Goal: Task Accomplishment & Management: Use online tool/utility

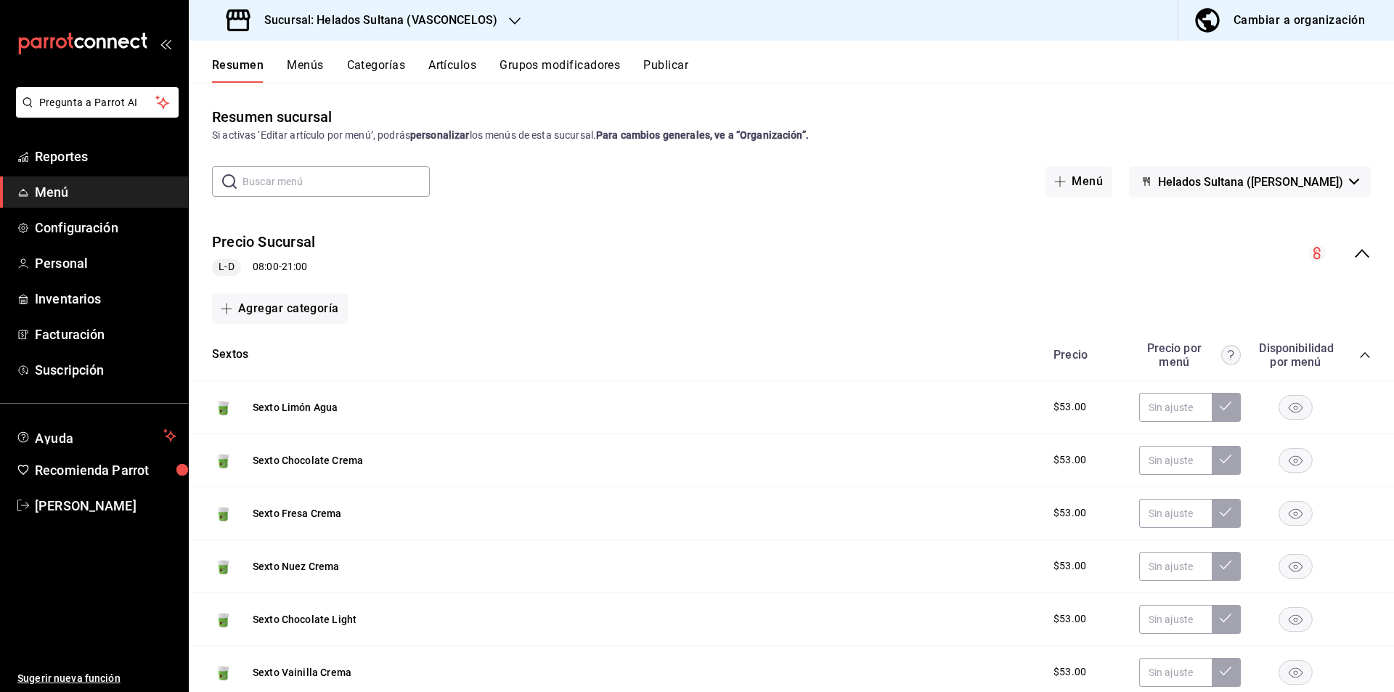
click at [1352, 263] on div "Precio Sucursal L-D 08:00 - 21:00" at bounding box center [791, 254] width 1205 height 68
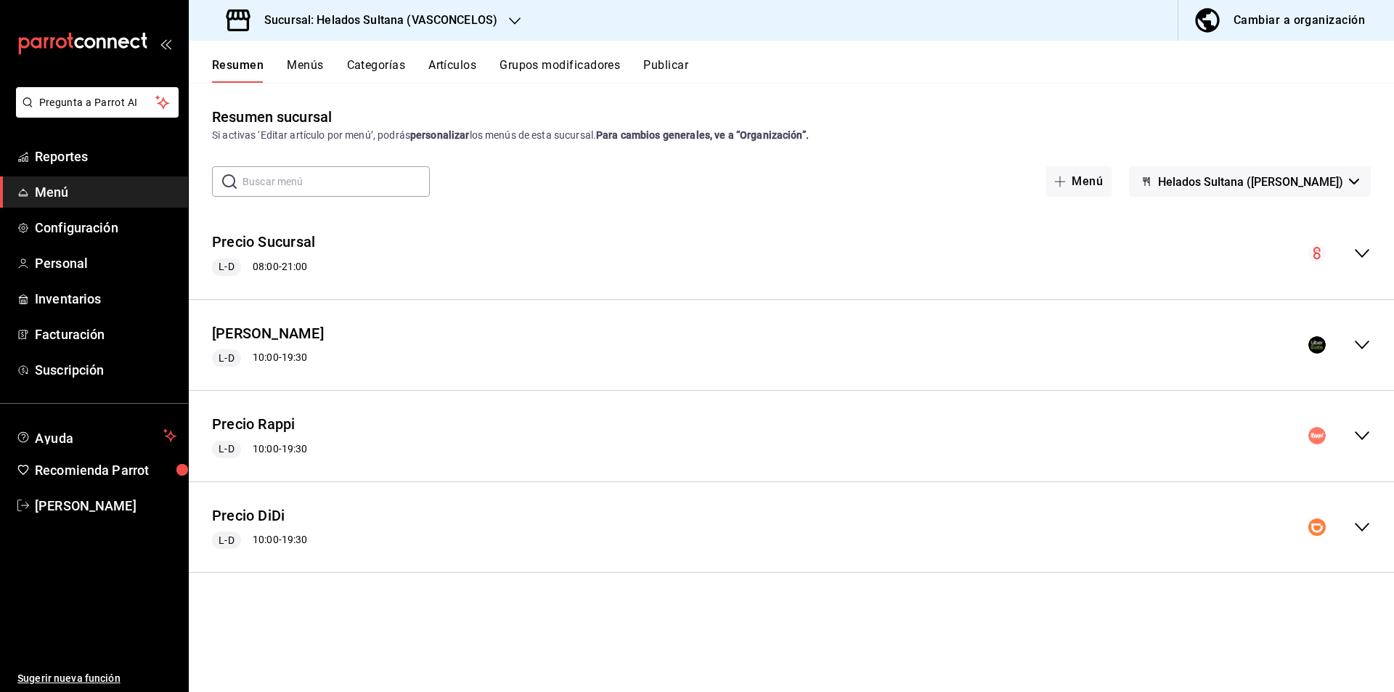
click at [1354, 350] on icon "collapse-menu-row" at bounding box center [1361, 344] width 17 height 17
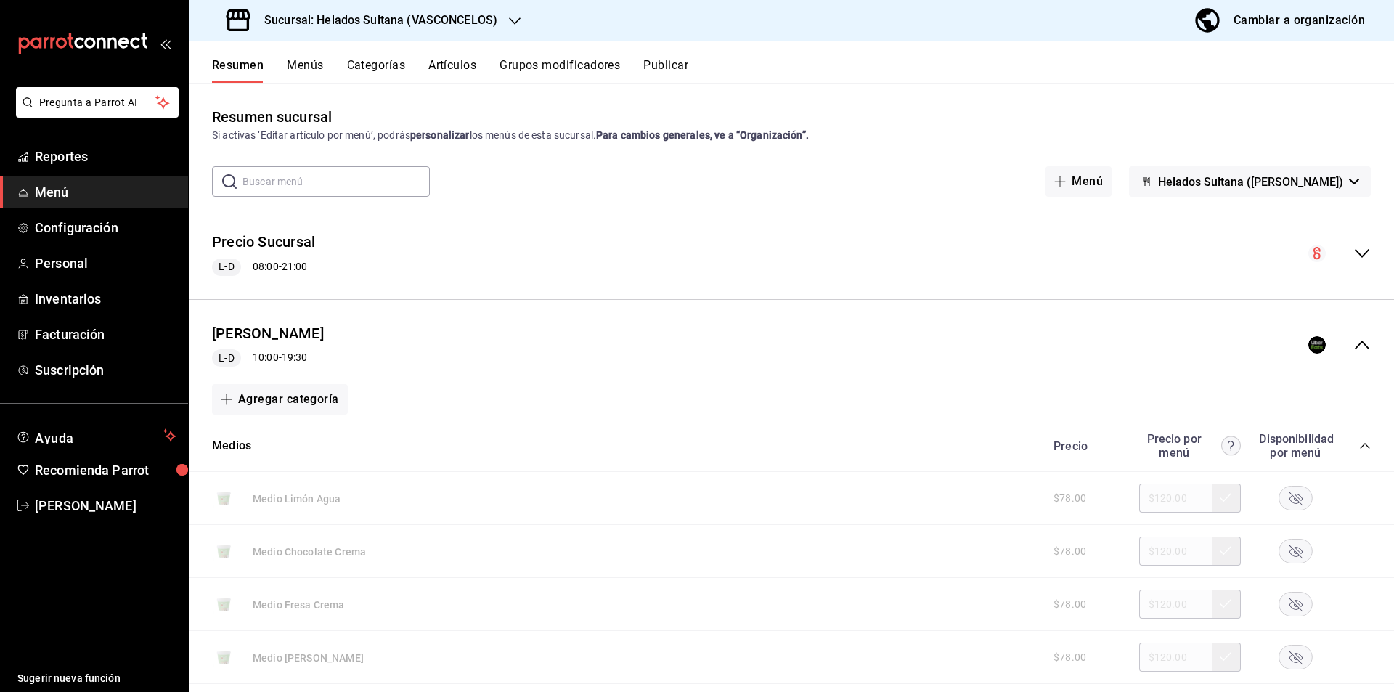
click at [660, 71] on button "Publicar" at bounding box center [665, 70] width 45 height 25
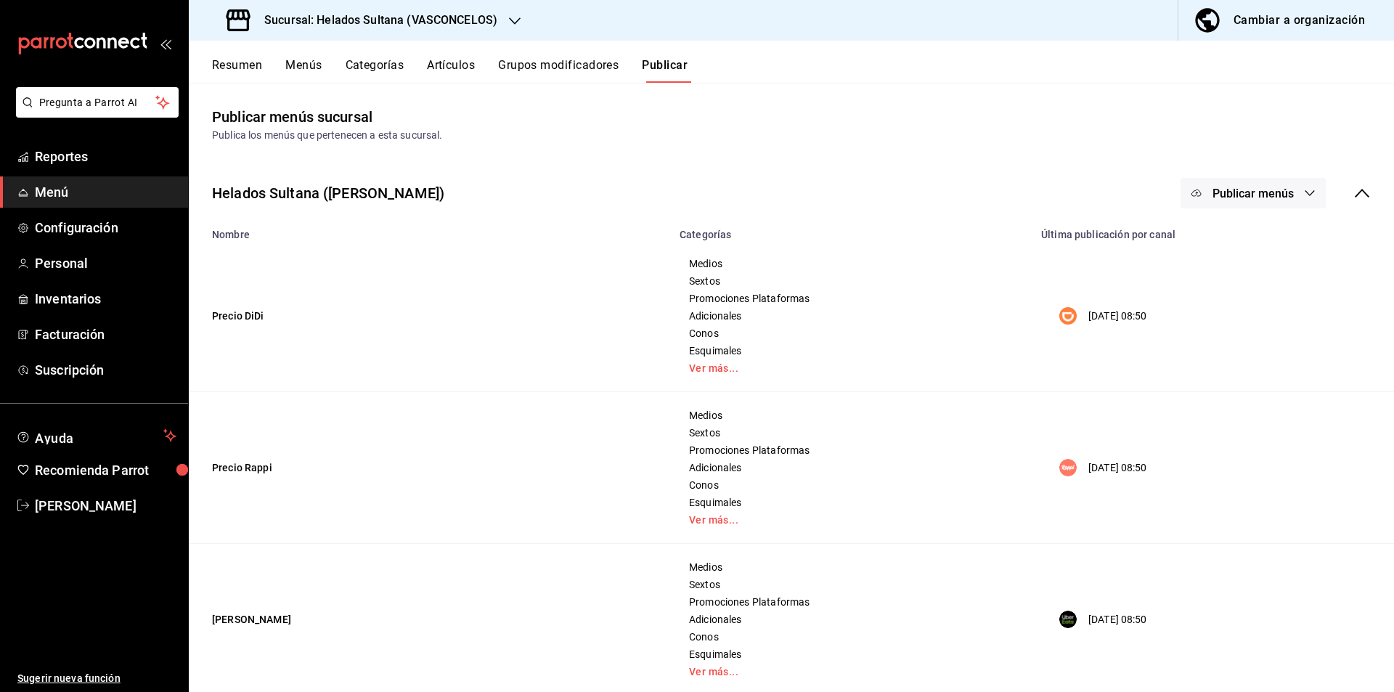
click at [247, 73] on button "Resumen" at bounding box center [237, 70] width 50 height 25
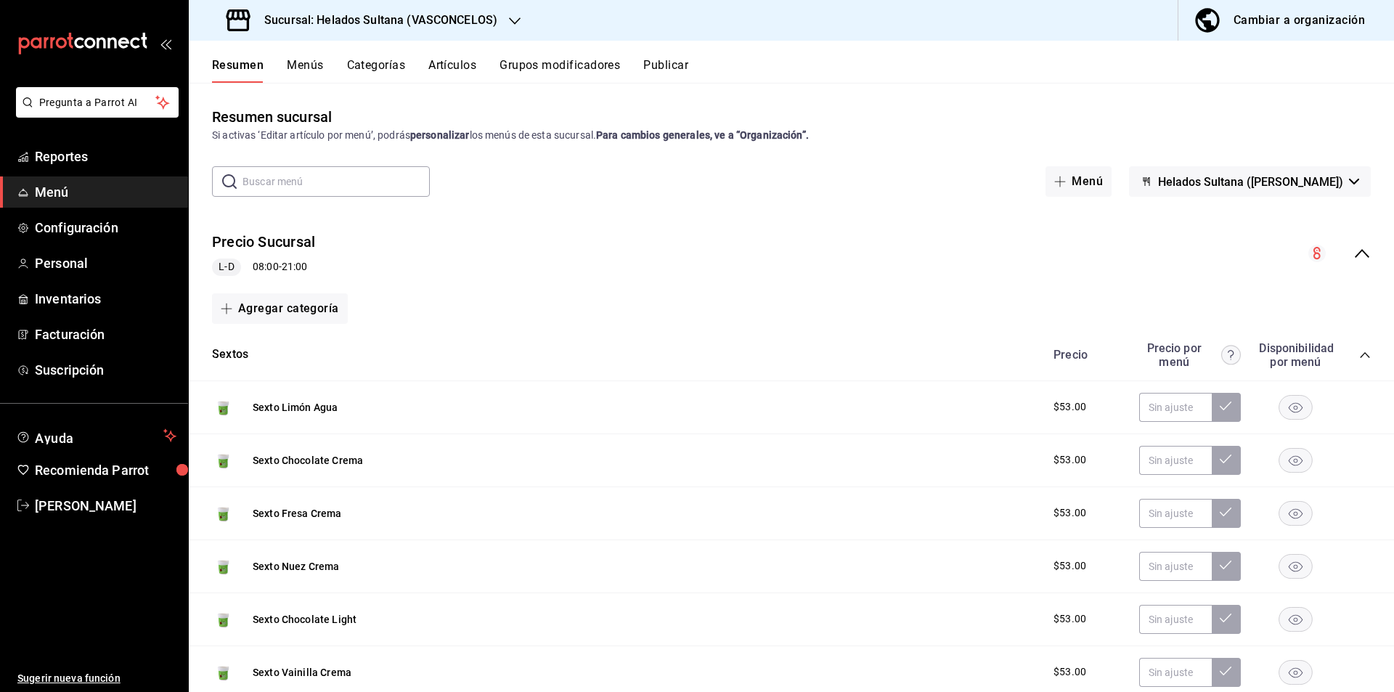
click at [1353, 258] on icon "collapse-menu-row" at bounding box center [1361, 253] width 17 height 17
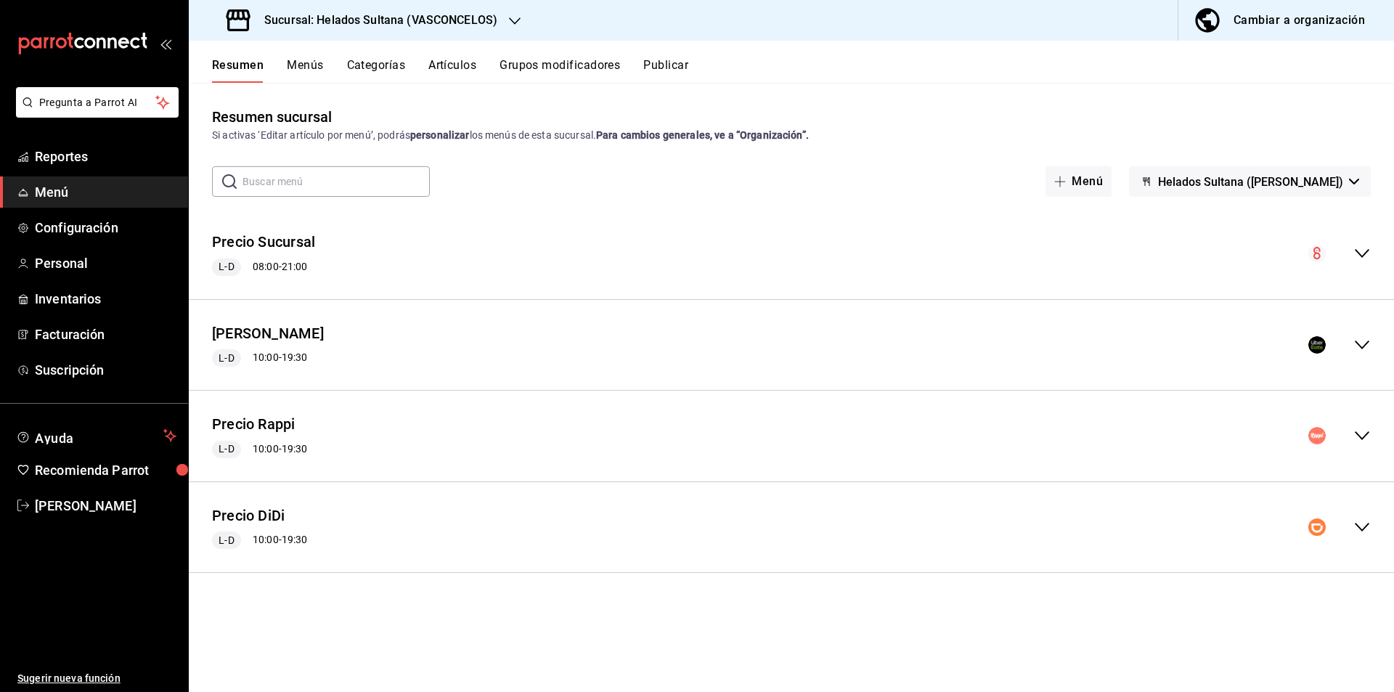
click at [1358, 343] on icon "collapse-menu-row" at bounding box center [1362, 344] width 15 height 9
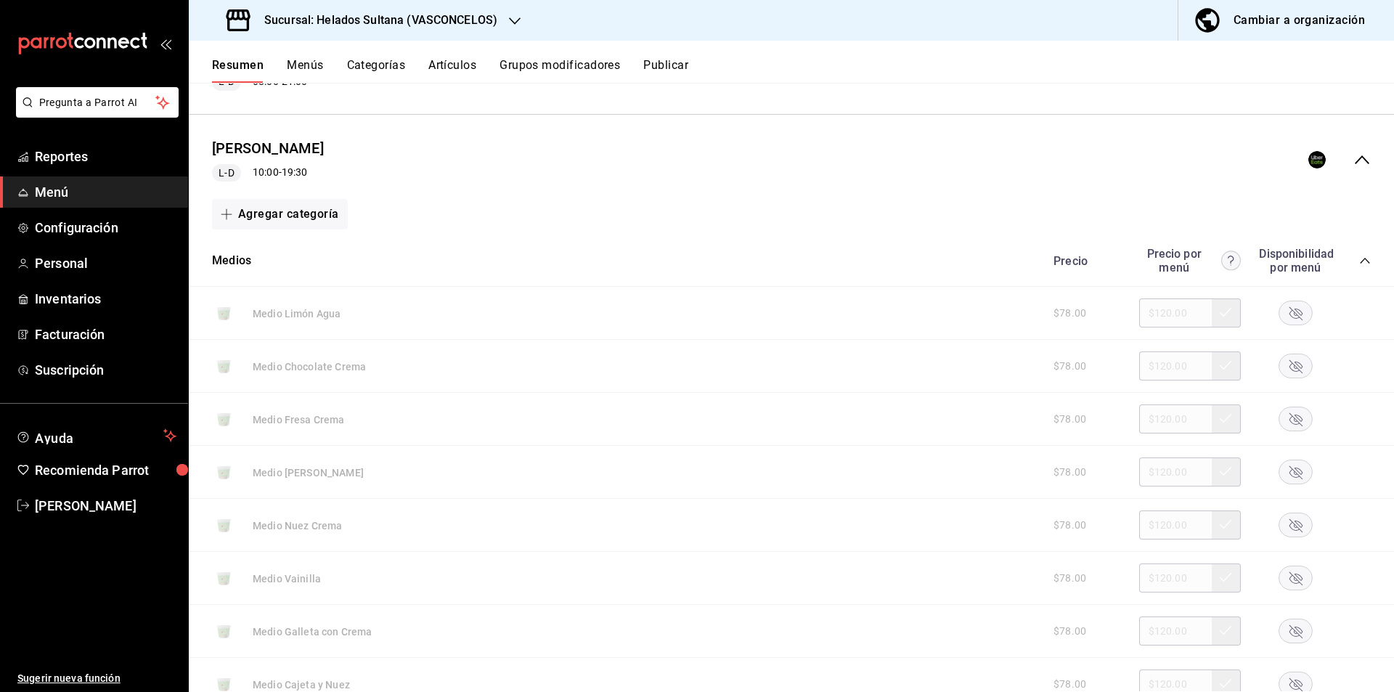
scroll to position [187, 0]
click at [1360, 256] on icon "collapse-category-row" at bounding box center [1364, 259] width 9 height 6
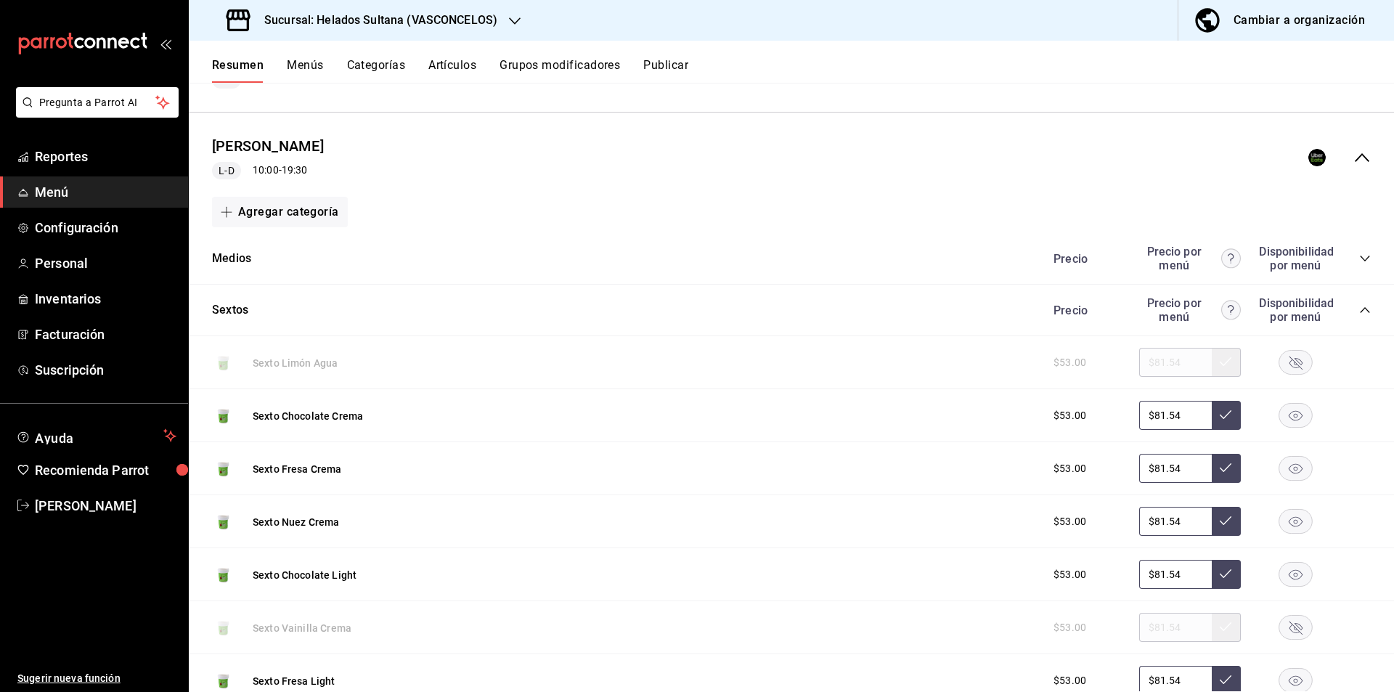
click at [1360, 312] on icon "collapse-category-row" at bounding box center [1364, 310] width 9 height 6
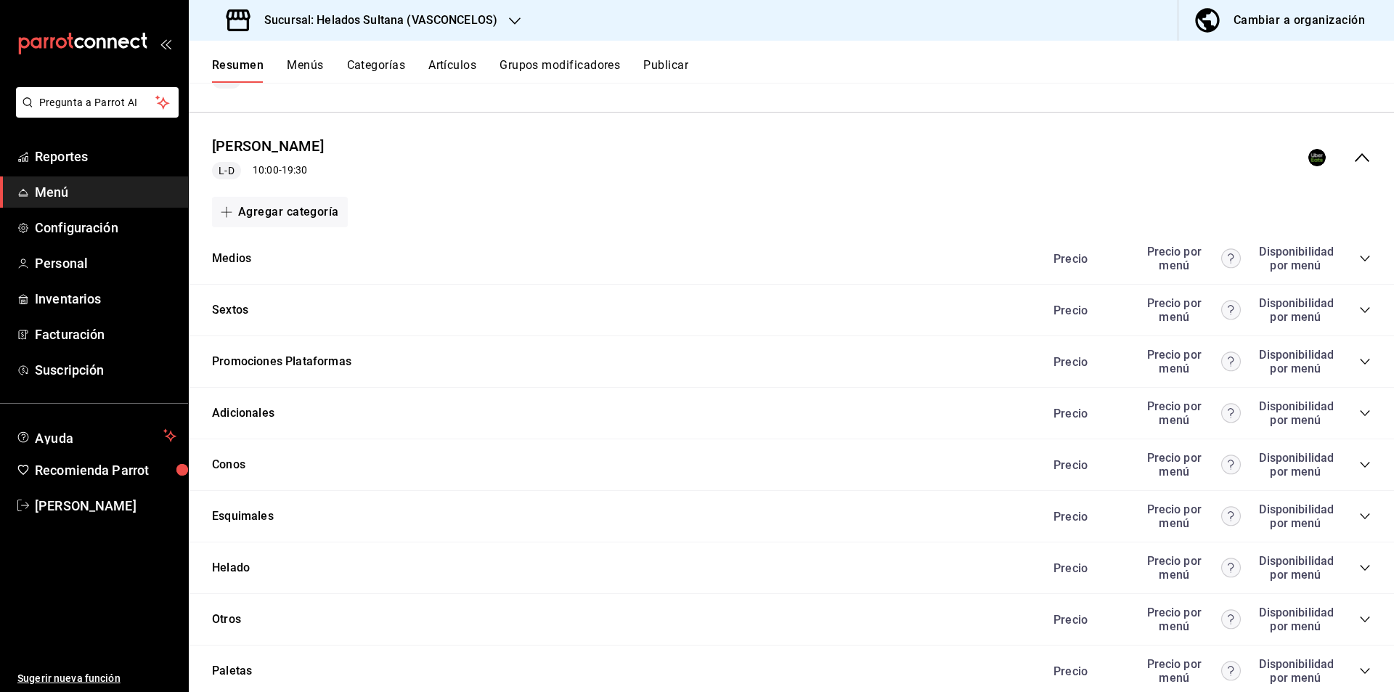
scroll to position [468, 0]
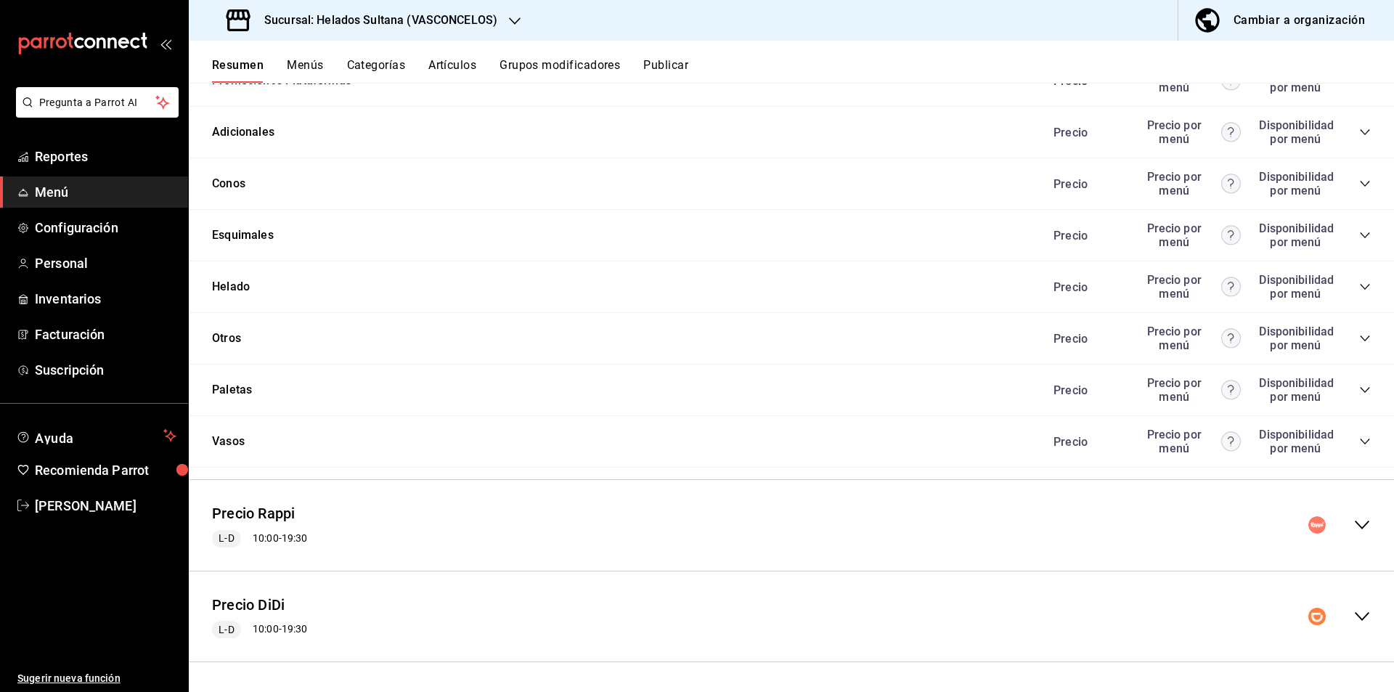
click at [1359, 281] on icon "collapse-category-row" at bounding box center [1365, 287] width 12 height 12
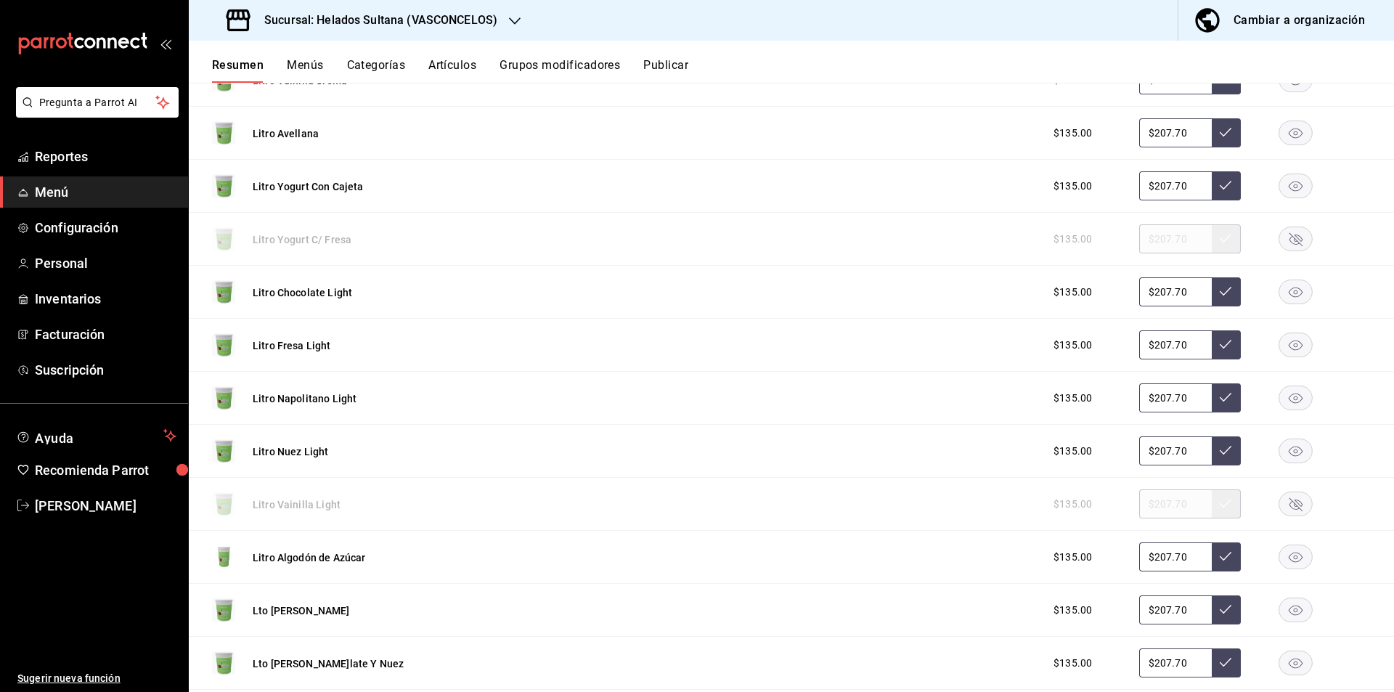
scroll to position [2064, 0]
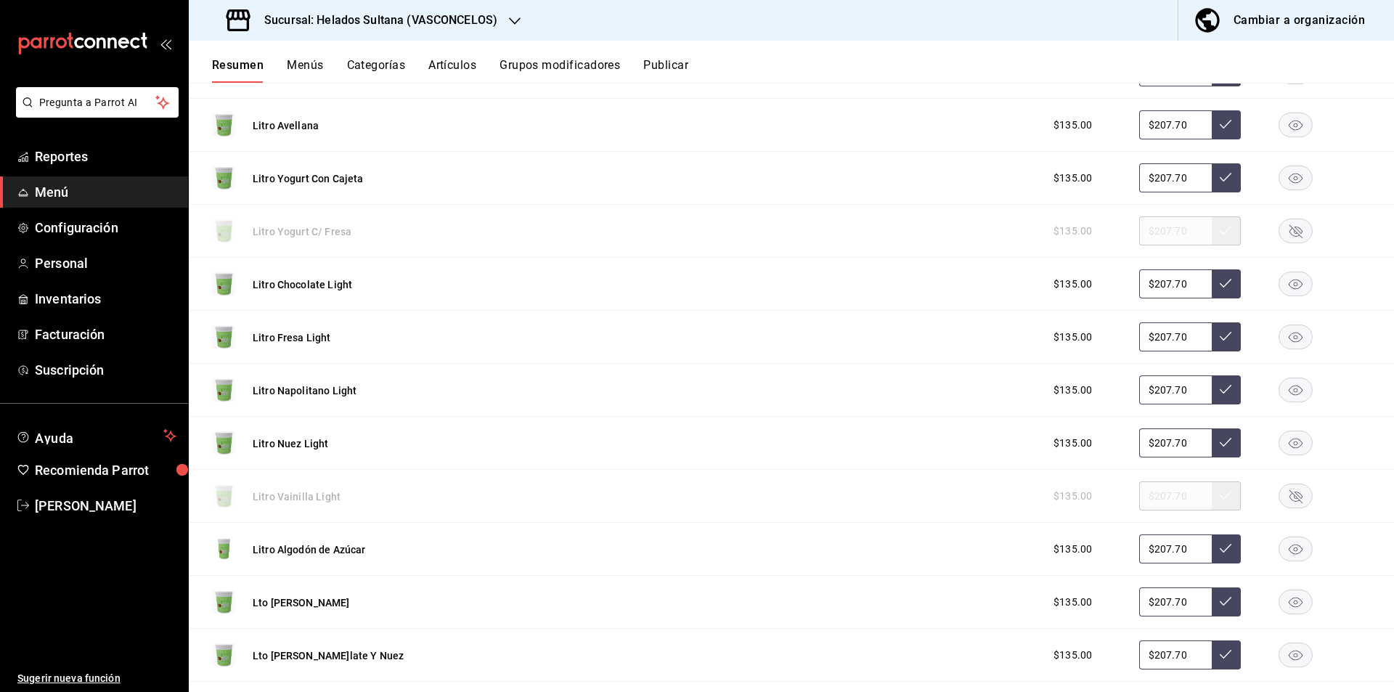
click at [1279, 174] on rect "button" at bounding box center [1295, 178] width 33 height 24
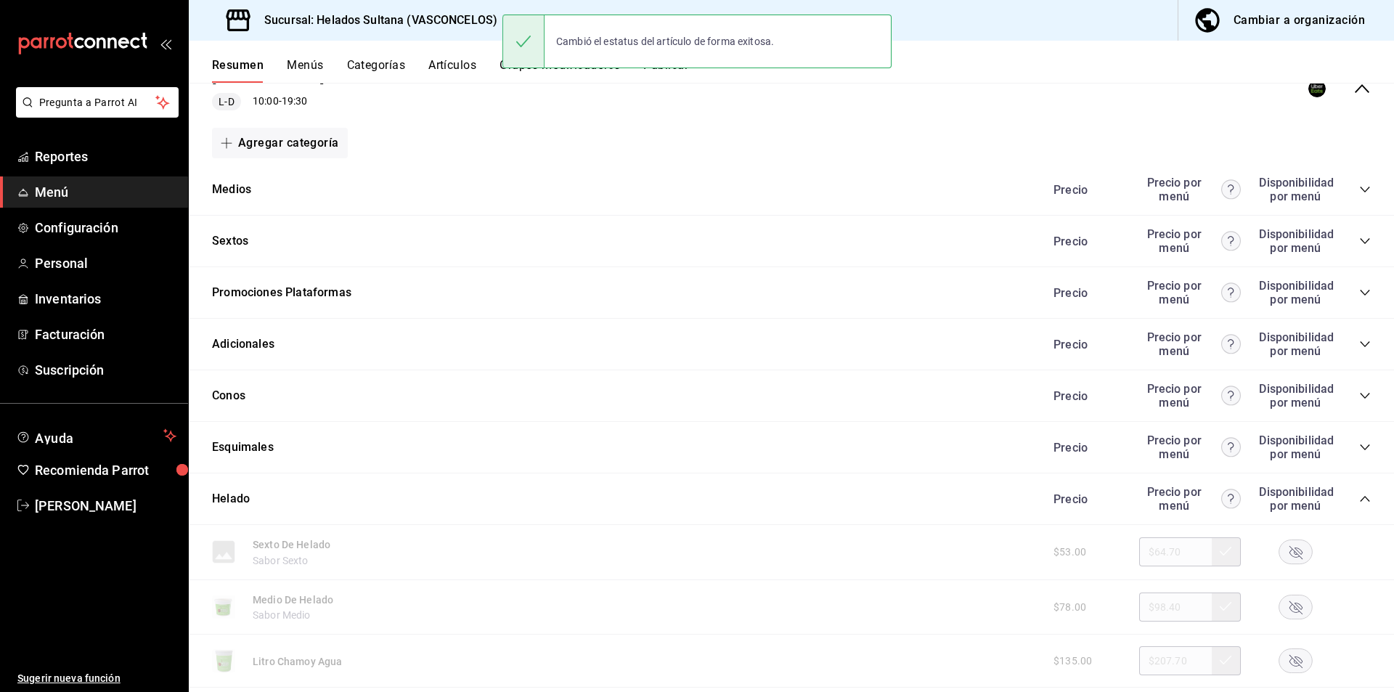
scroll to position [192, 0]
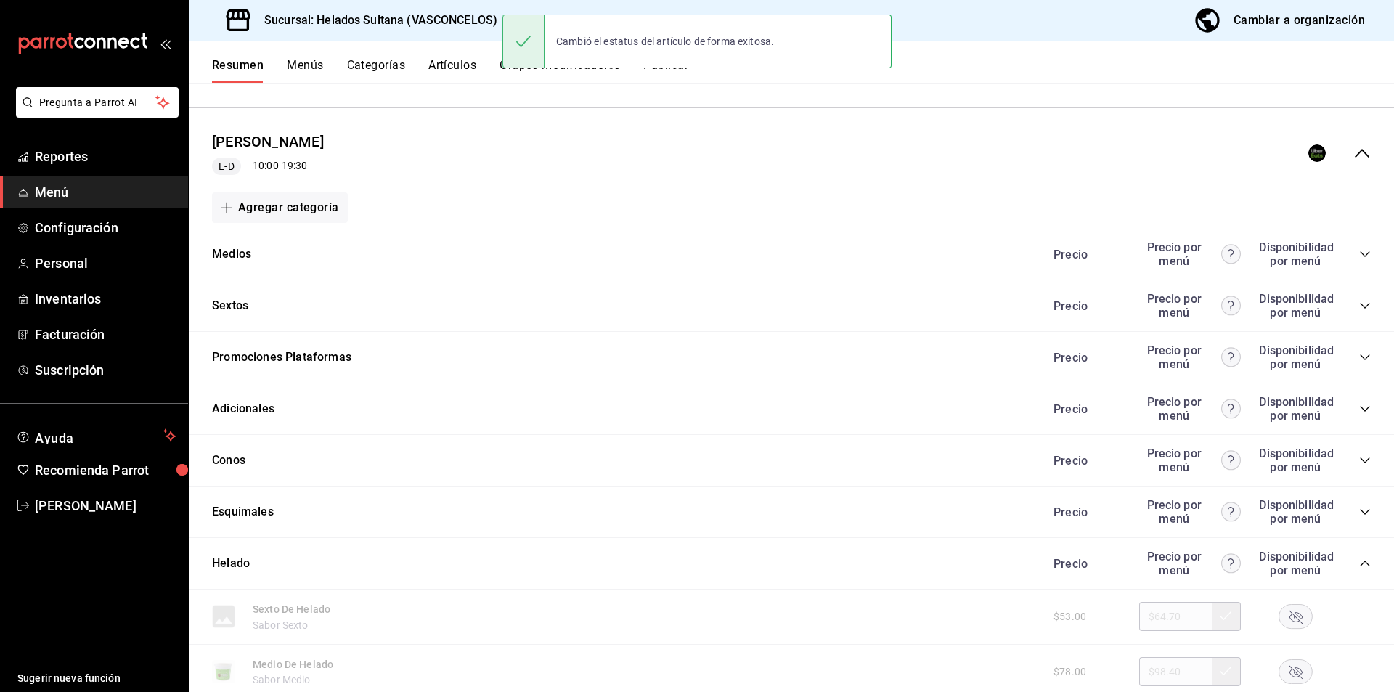
click at [1355, 152] on icon "collapse-menu-row" at bounding box center [1361, 152] width 17 height 17
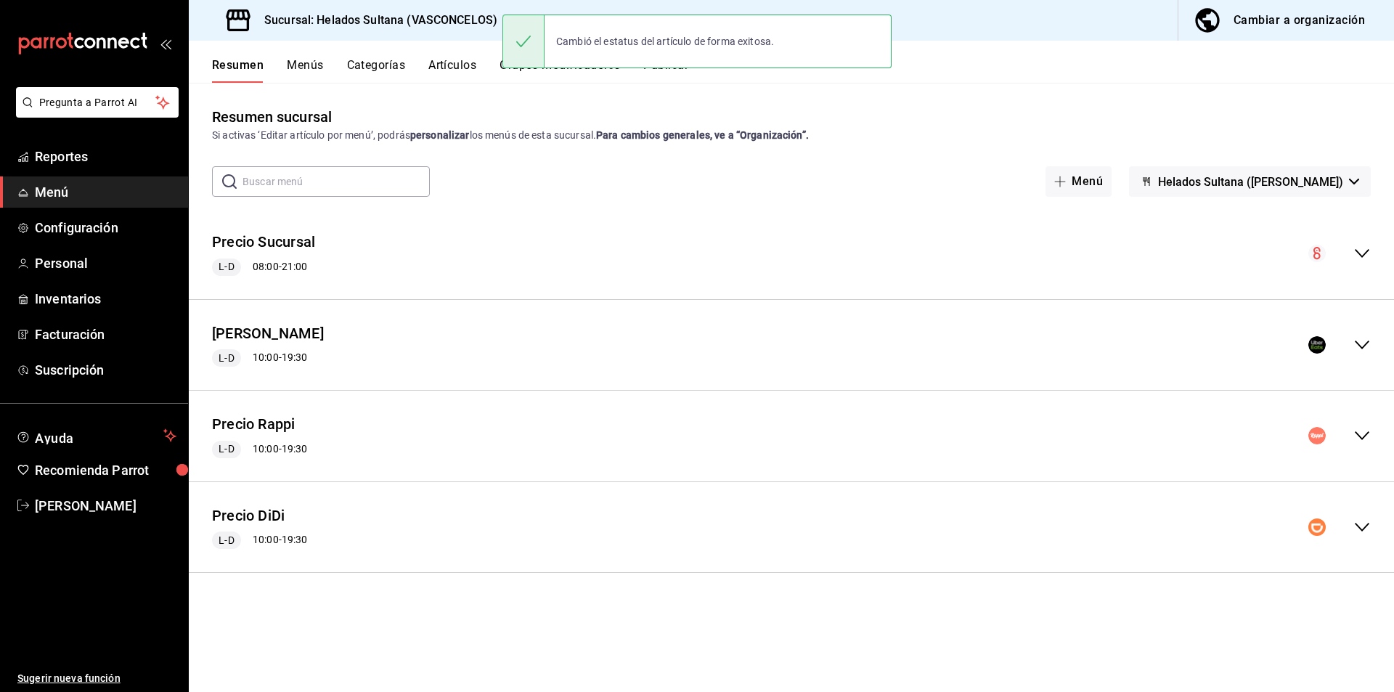
scroll to position [0, 0]
click at [1347, 415] on div "Precio Rappi L-D 10:00 - 19:30" at bounding box center [791, 436] width 1205 height 68
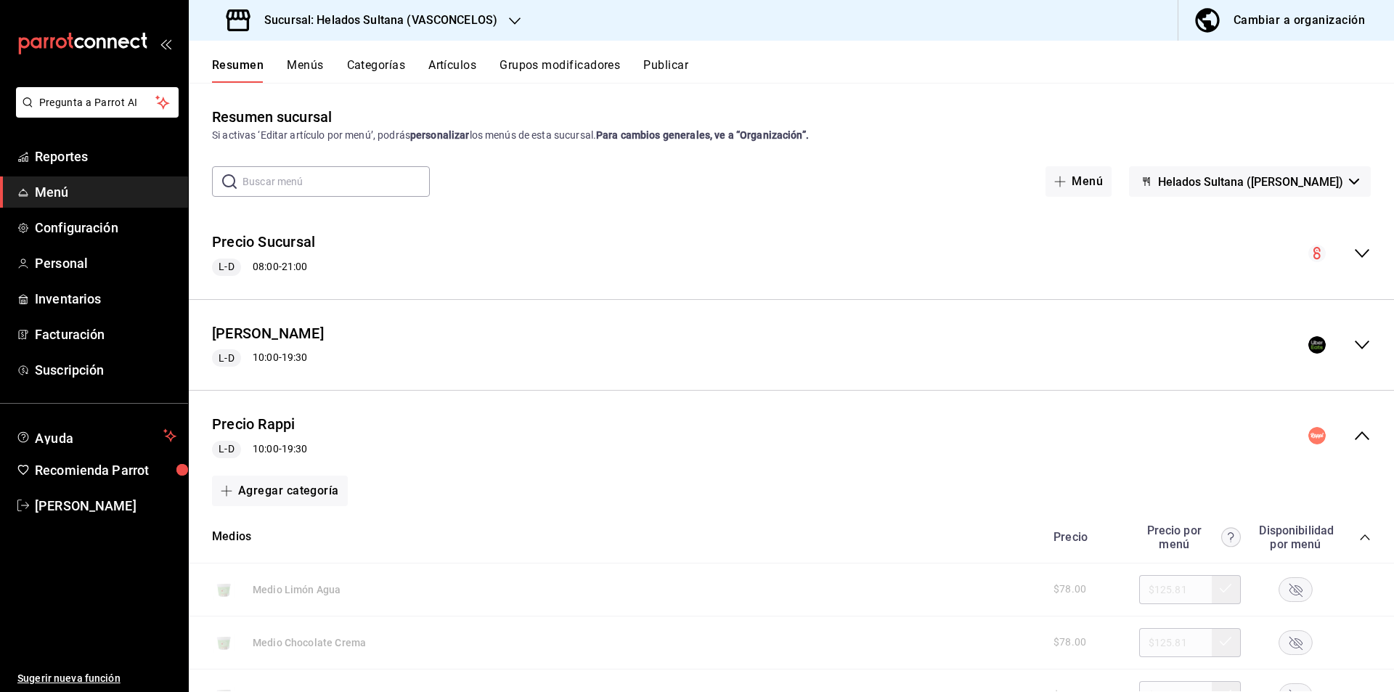
scroll to position [303, 0]
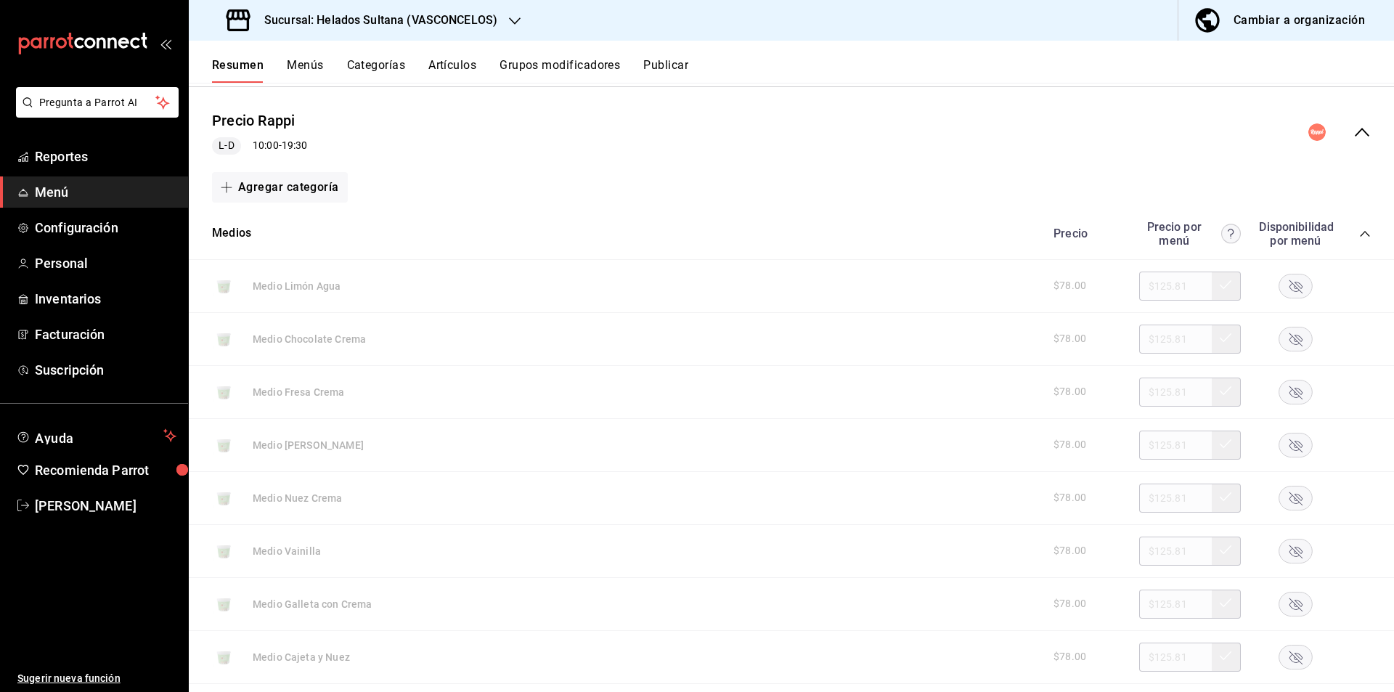
click at [1359, 230] on icon "collapse-category-row" at bounding box center [1365, 234] width 12 height 12
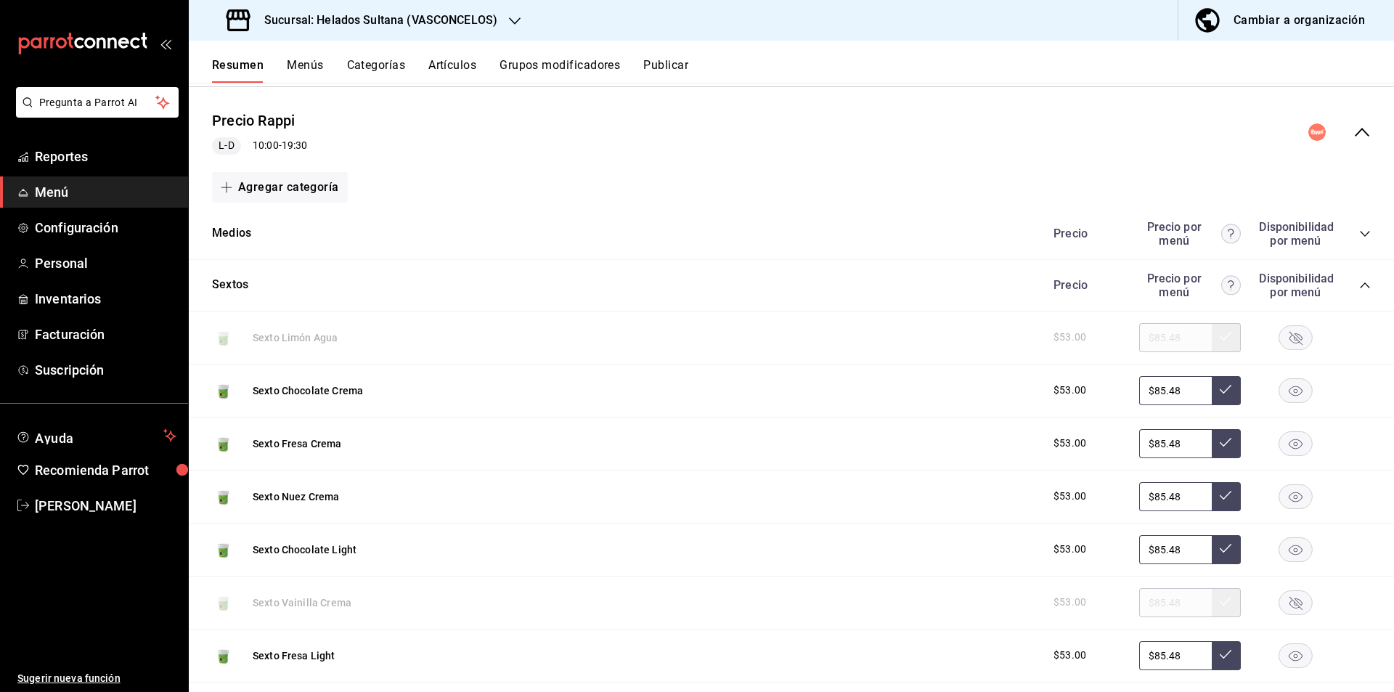
click at [1359, 283] on icon "collapse-category-row" at bounding box center [1365, 286] width 12 height 12
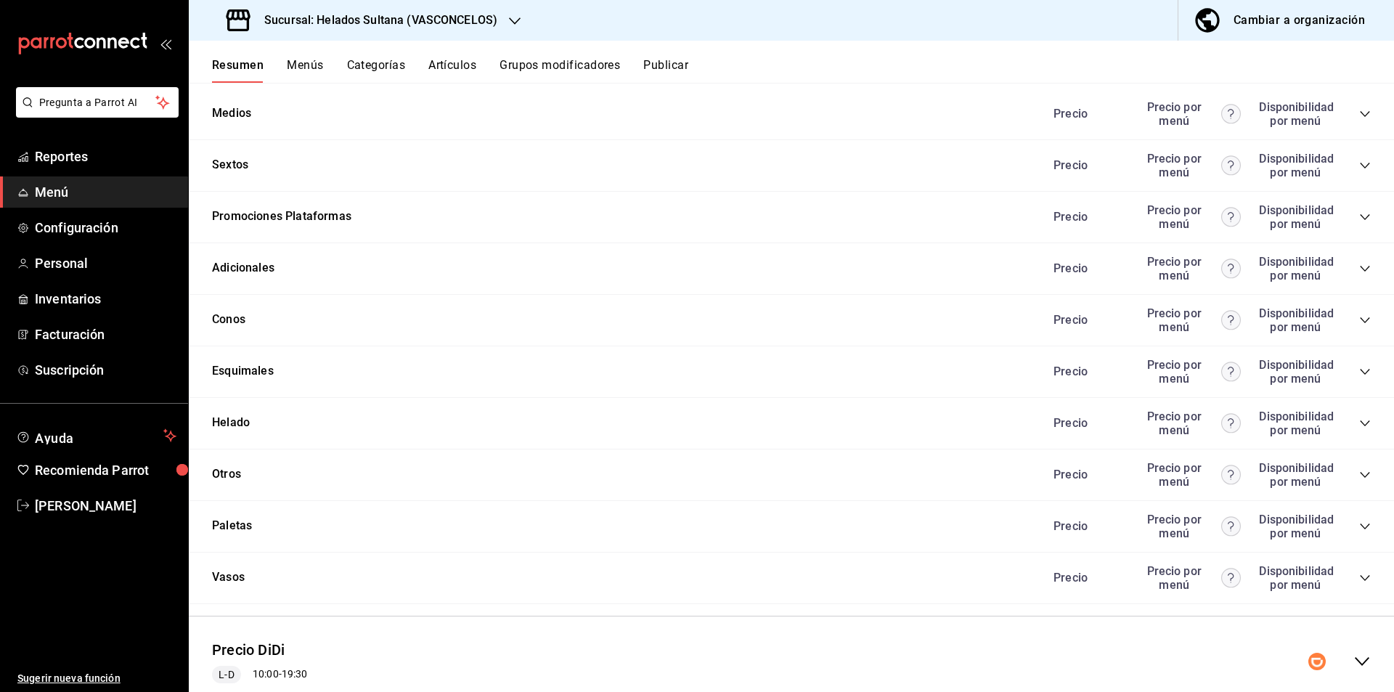
scroll to position [438, 0]
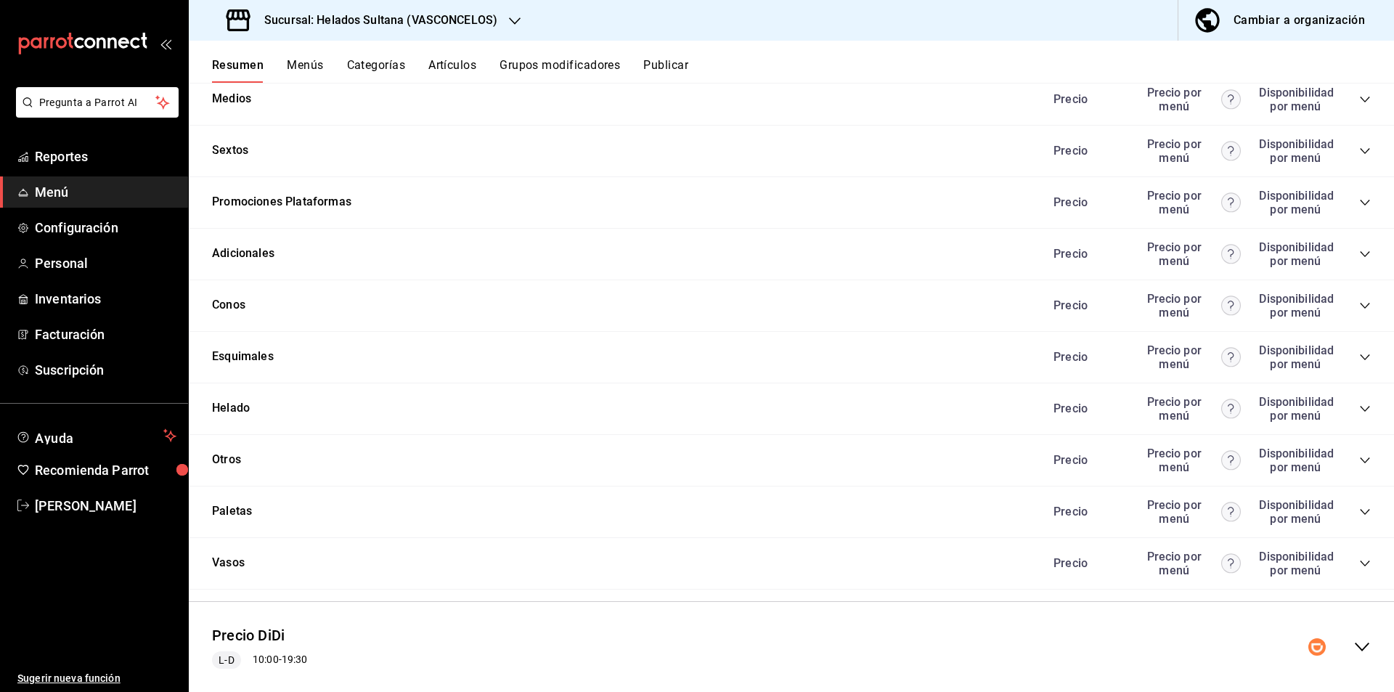
click at [1360, 407] on icon "collapse-category-row" at bounding box center [1364, 409] width 9 height 6
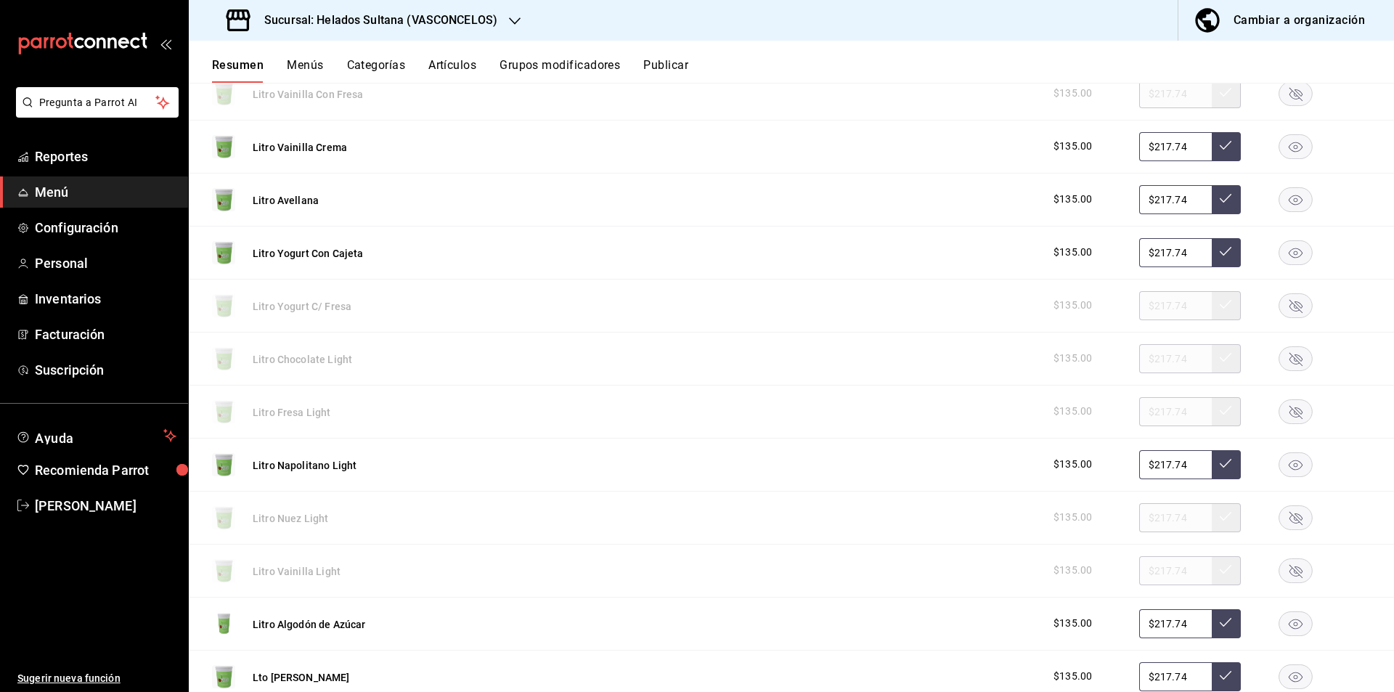
scroll to position [2110, 0]
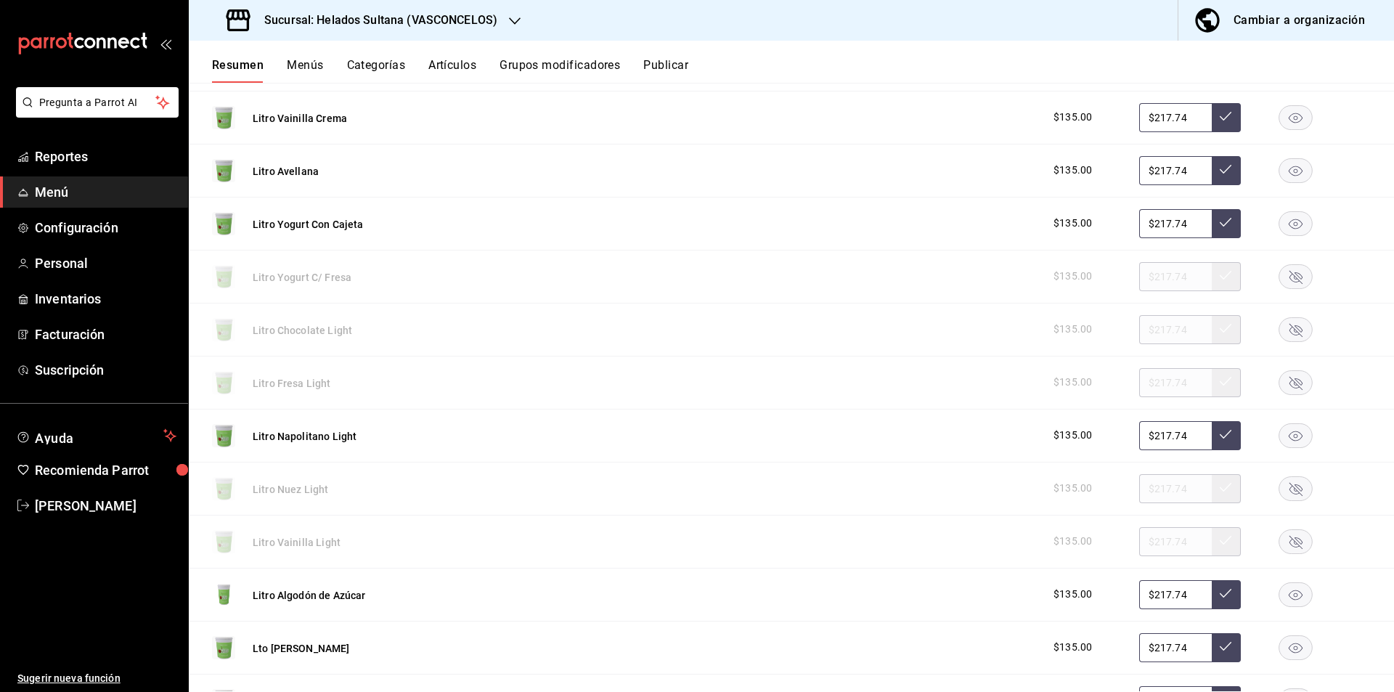
click at [1281, 223] on rect "button" at bounding box center [1295, 223] width 33 height 24
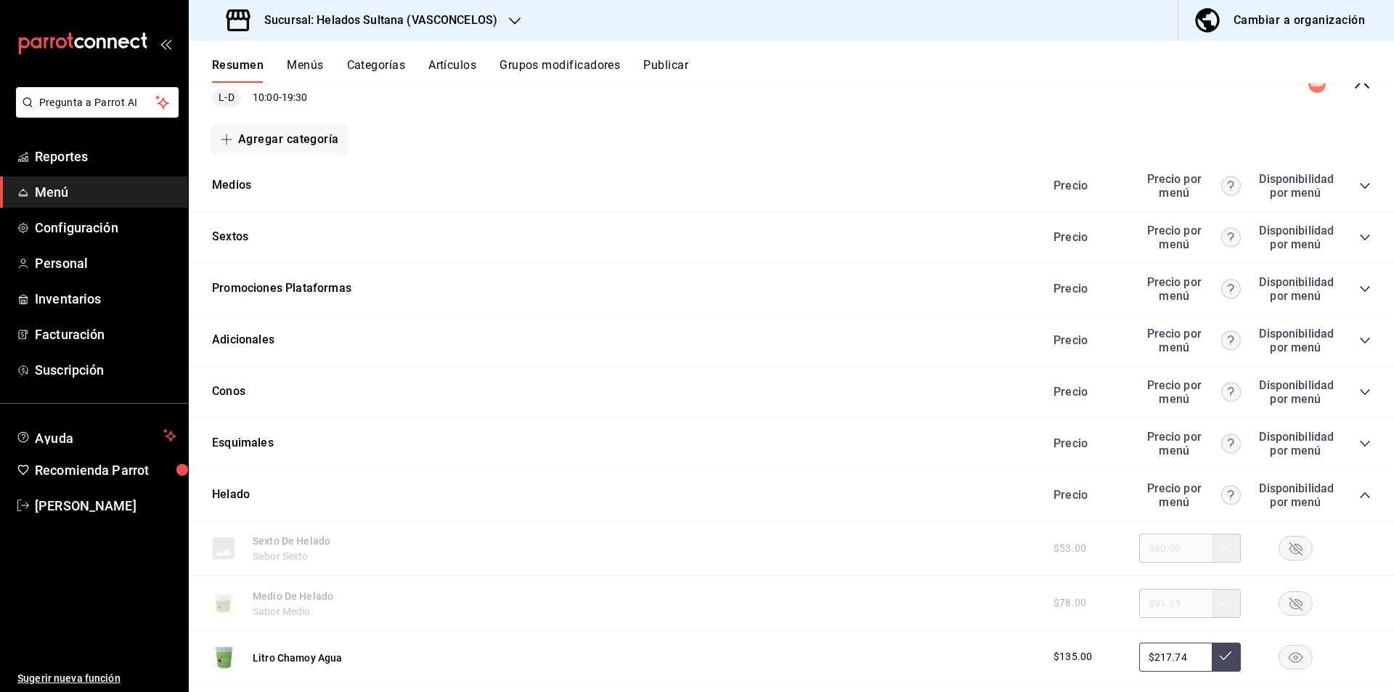
scroll to position [225, 0]
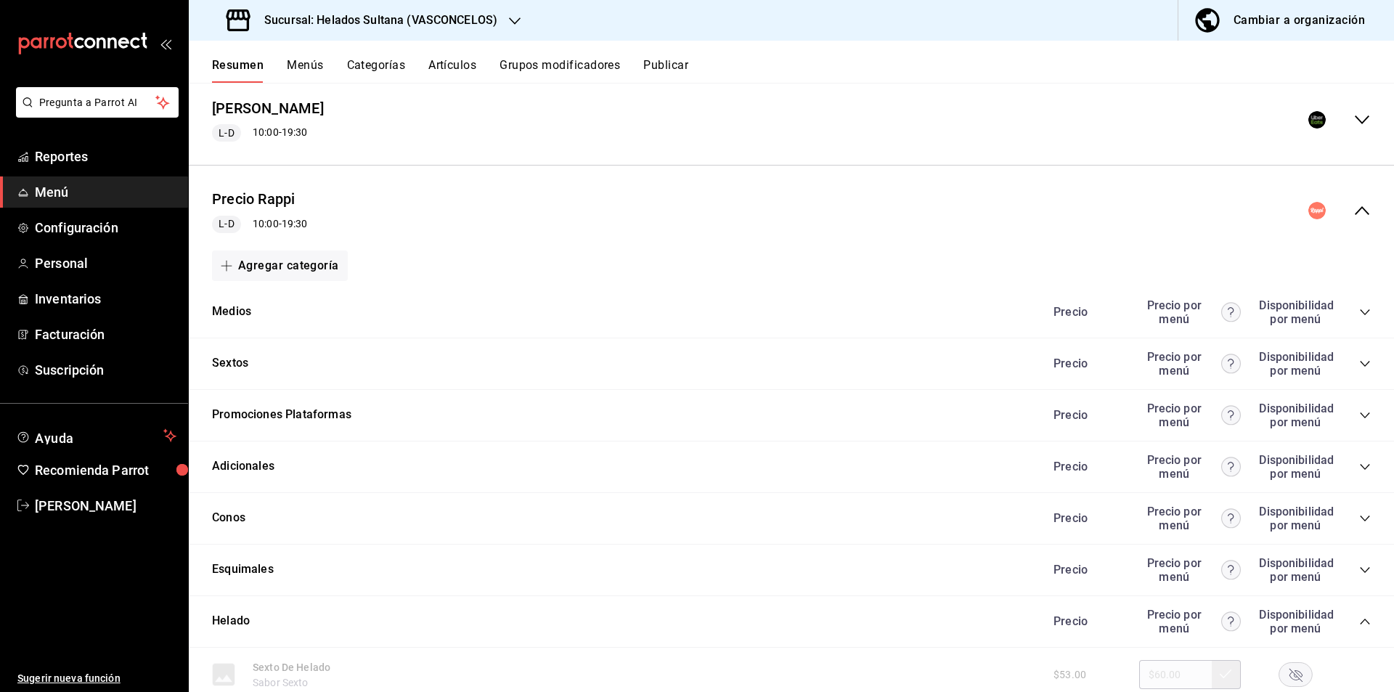
click at [1353, 208] on icon "collapse-menu-row" at bounding box center [1361, 210] width 17 height 17
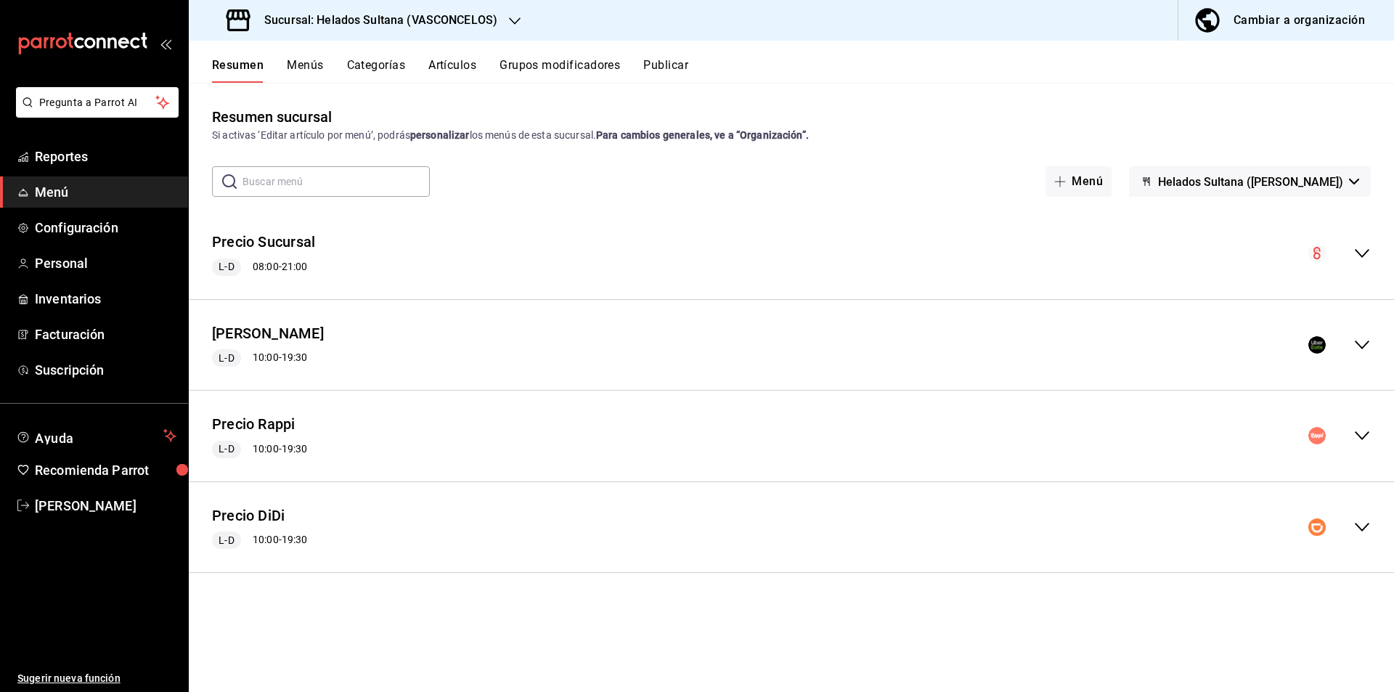
scroll to position [0, 0]
click at [1366, 527] on icon "collapse-menu-row" at bounding box center [1361, 526] width 17 height 17
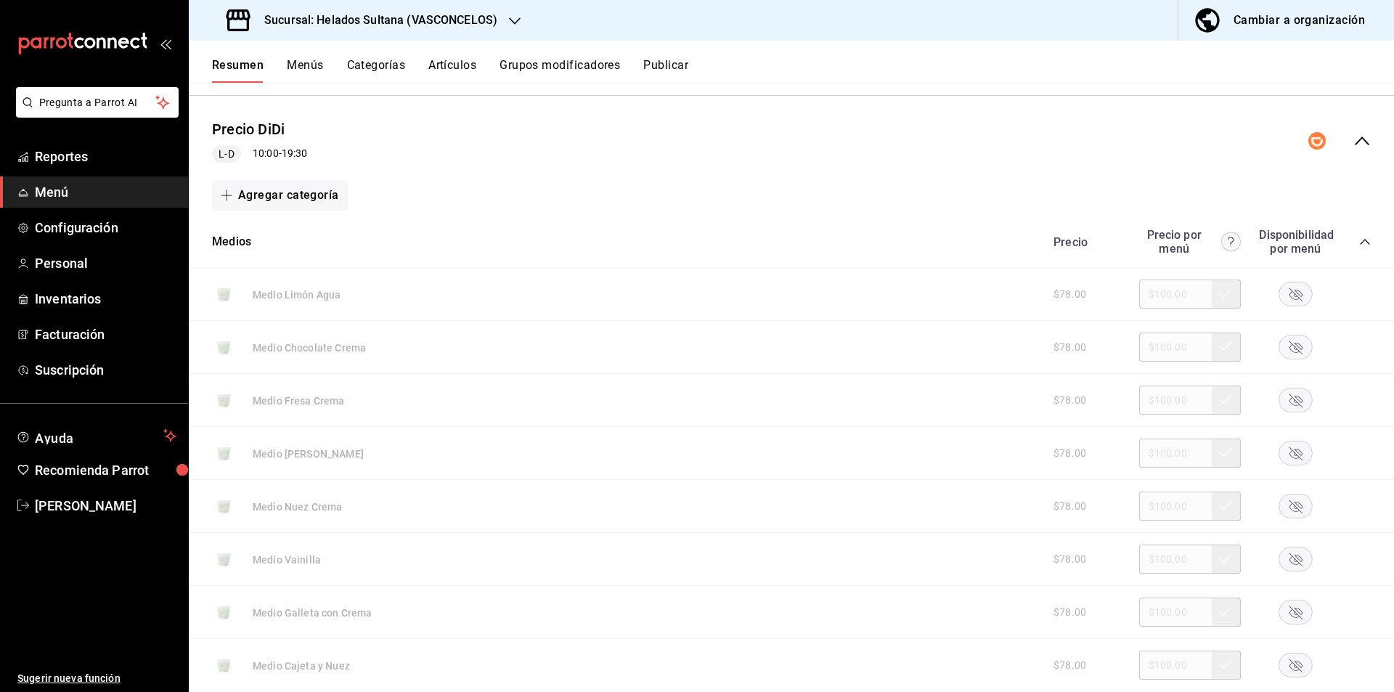
scroll to position [431, 0]
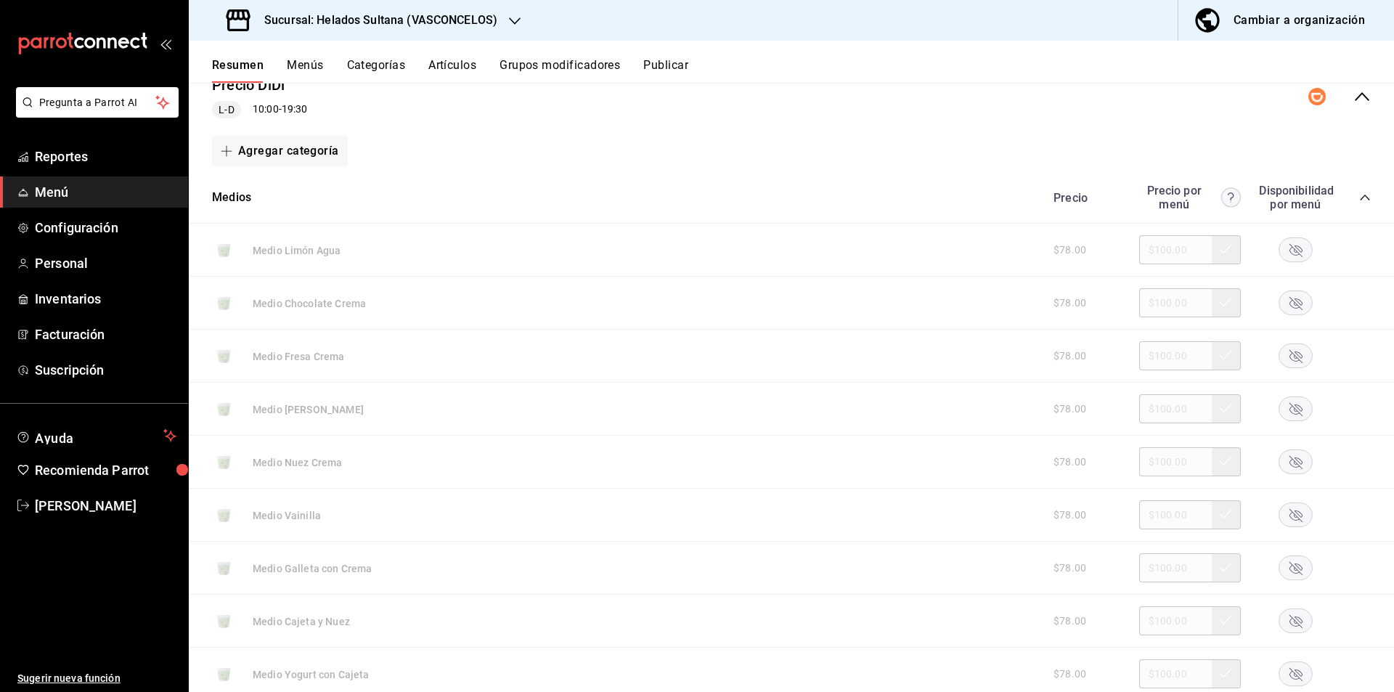
click at [1359, 201] on icon "collapse-category-row" at bounding box center [1365, 198] width 12 height 12
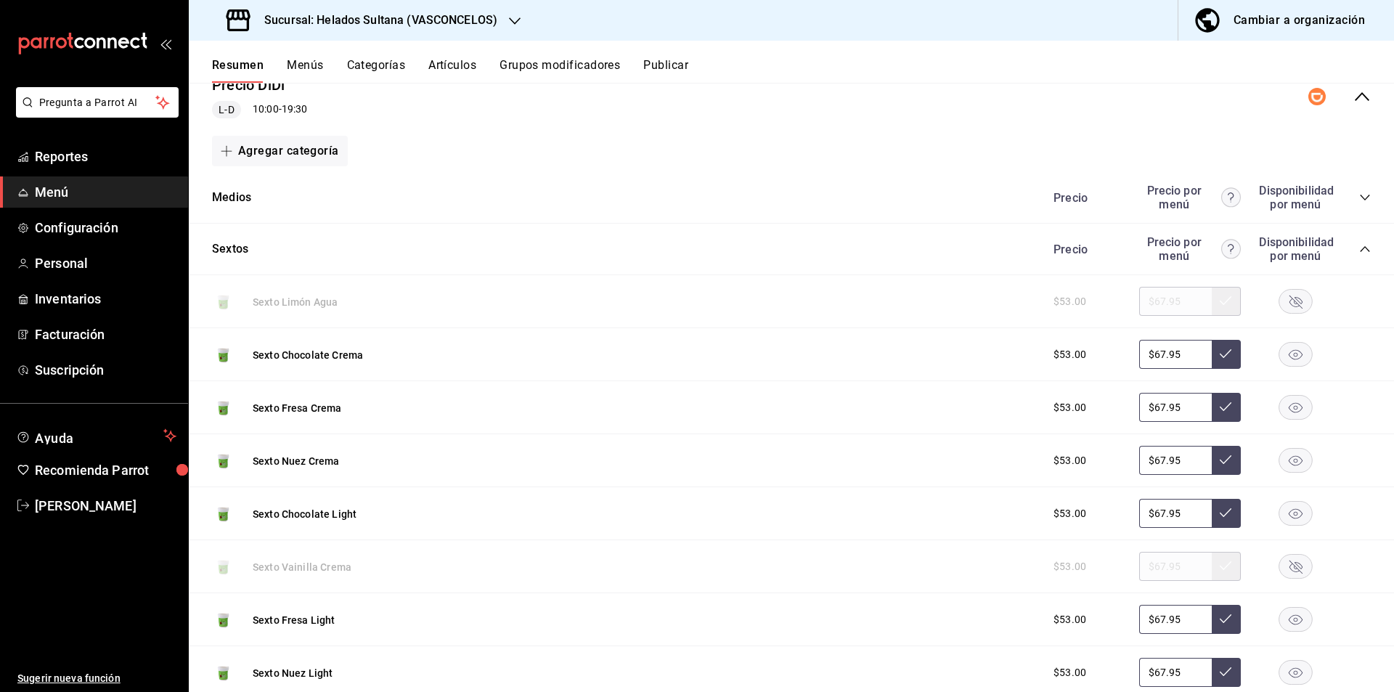
click at [1359, 249] on icon "collapse-category-row" at bounding box center [1365, 249] width 12 height 12
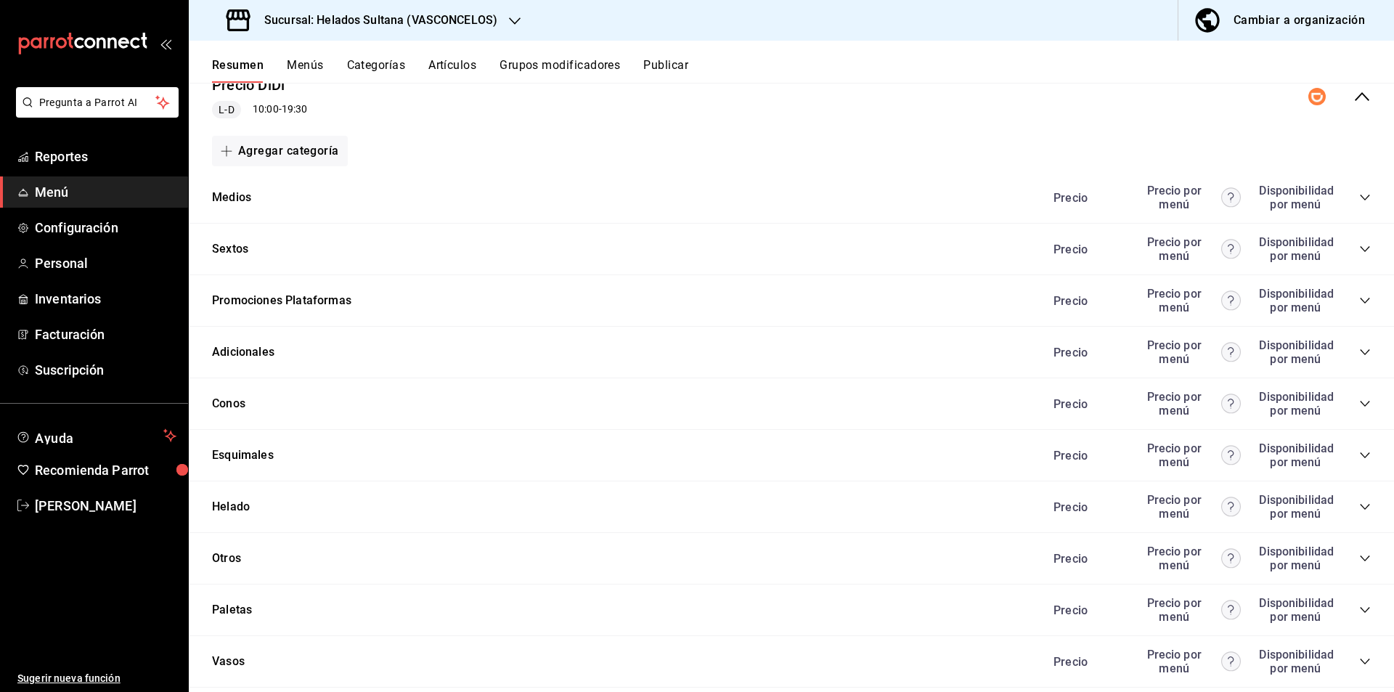
scroll to position [468, 0]
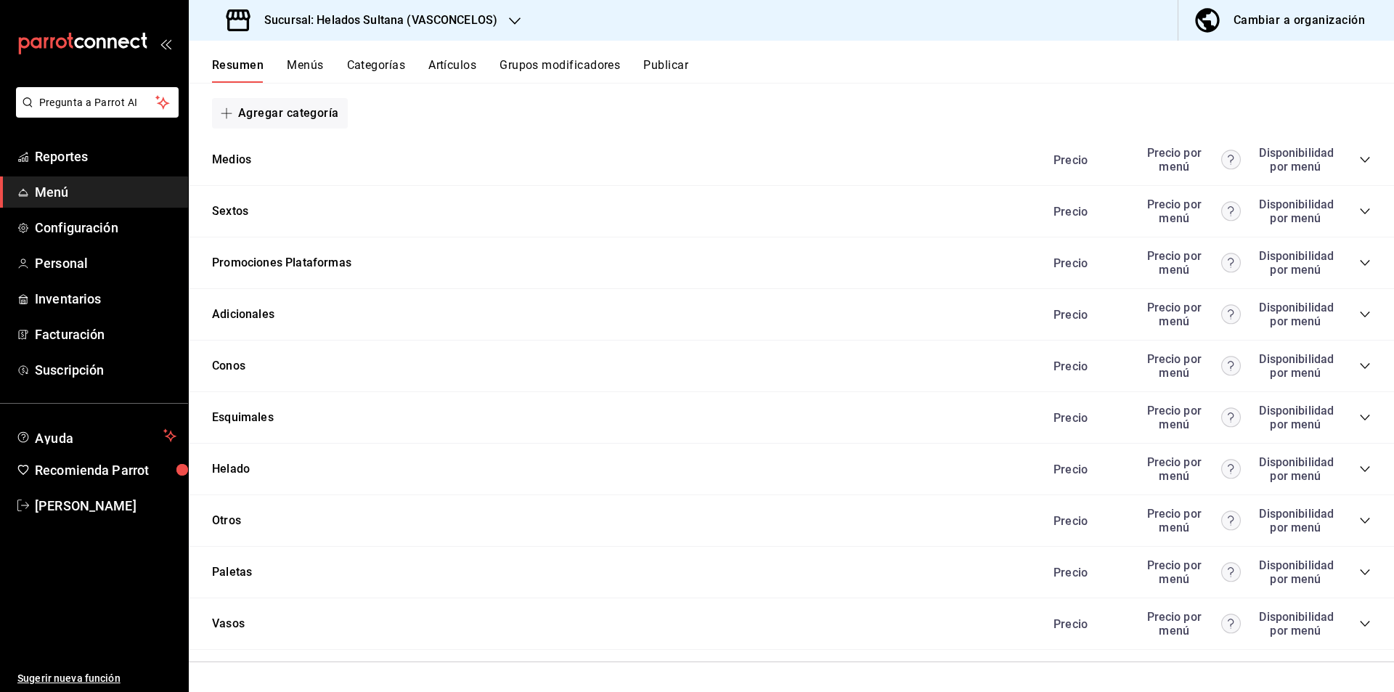
click at [1360, 470] on icon "collapse-category-row" at bounding box center [1364, 469] width 9 height 6
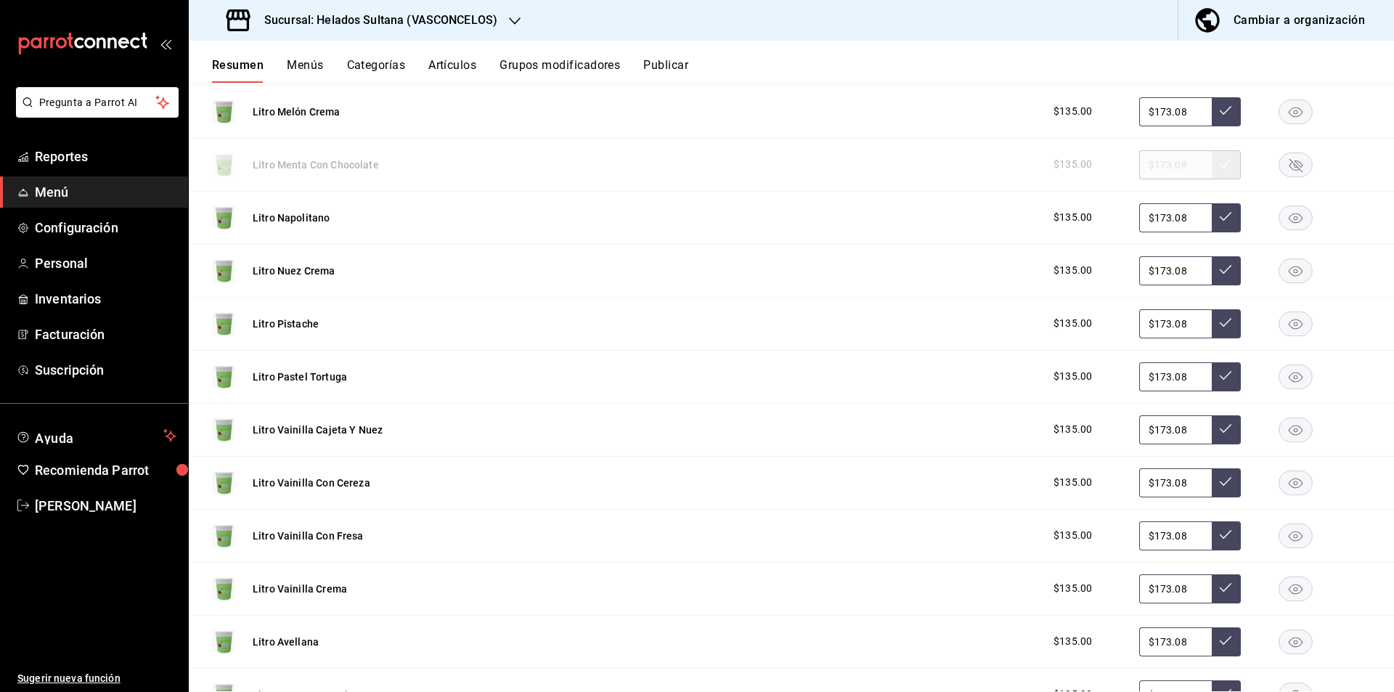
scroll to position [1734, 0]
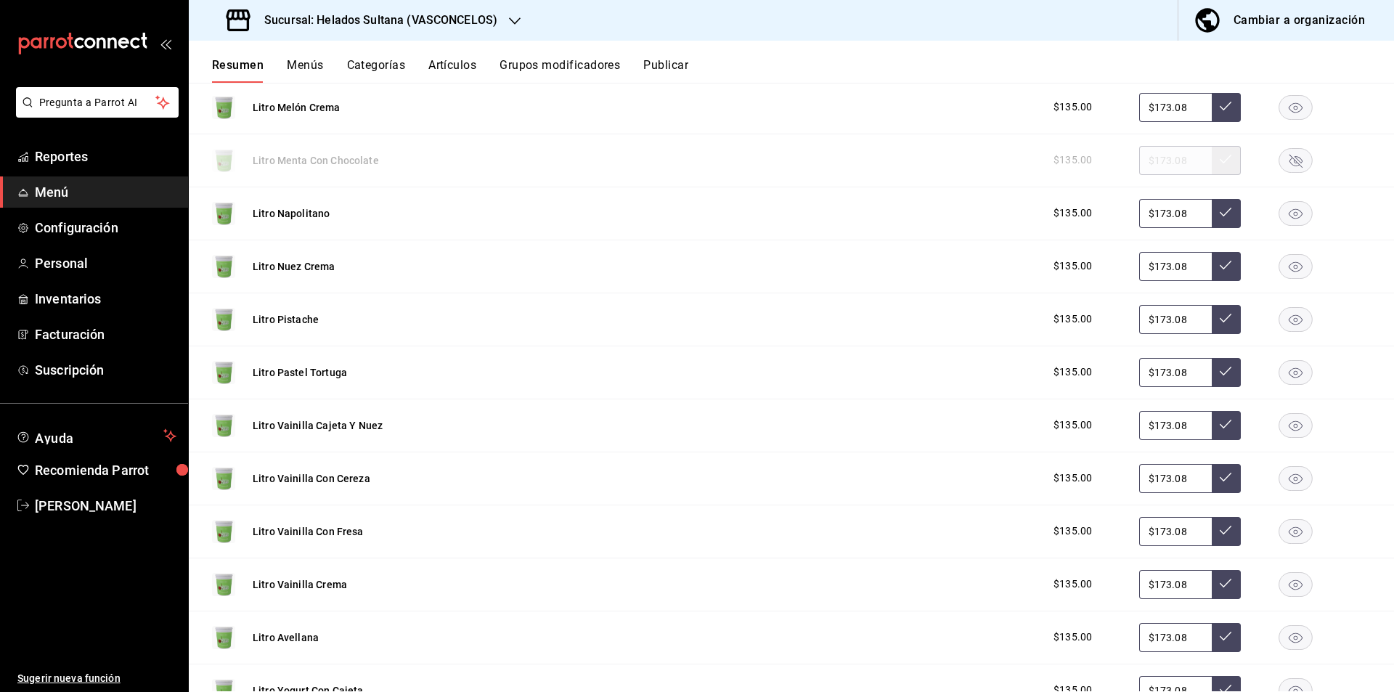
click at [1284, 378] on rect "button" at bounding box center [1295, 372] width 33 height 24
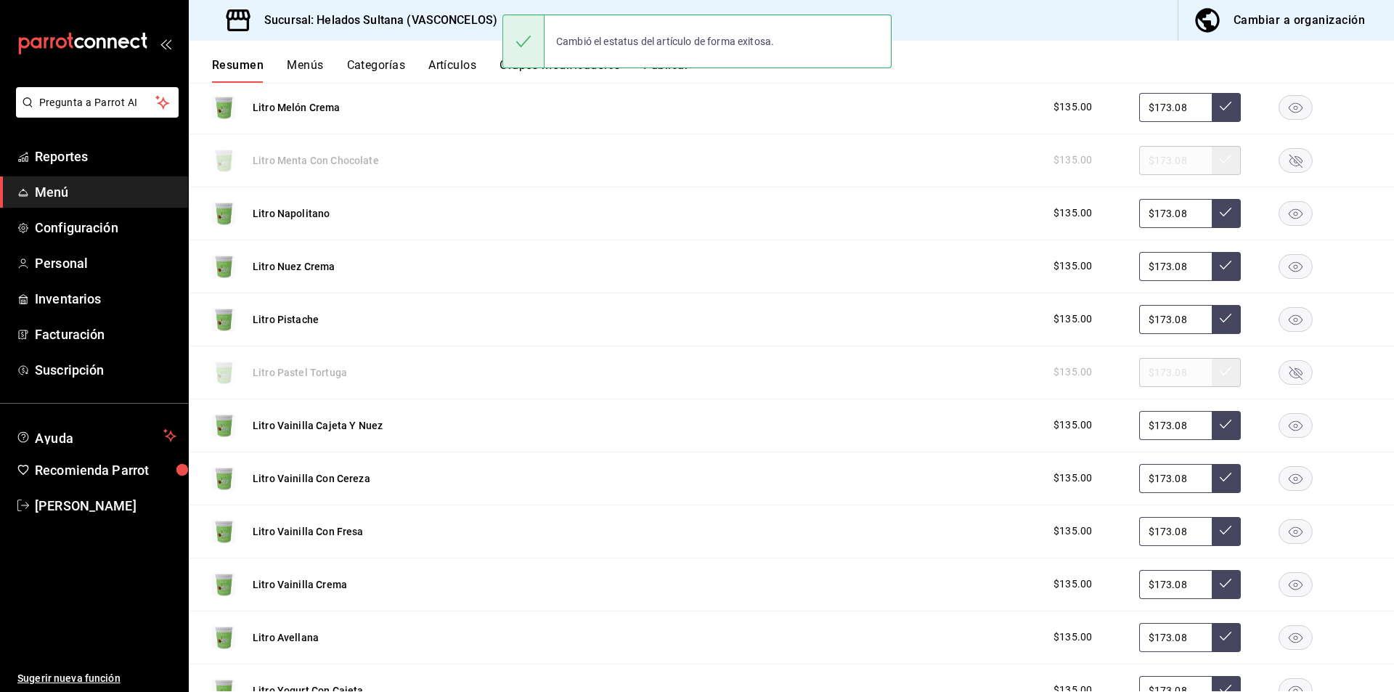
click at [1289, 378] on icon "button" at bounding box center [1295, 372] width 13 height 13
click at [1281, 430] on rect "button" at bounding box center [1295, 425] width 33 height 24
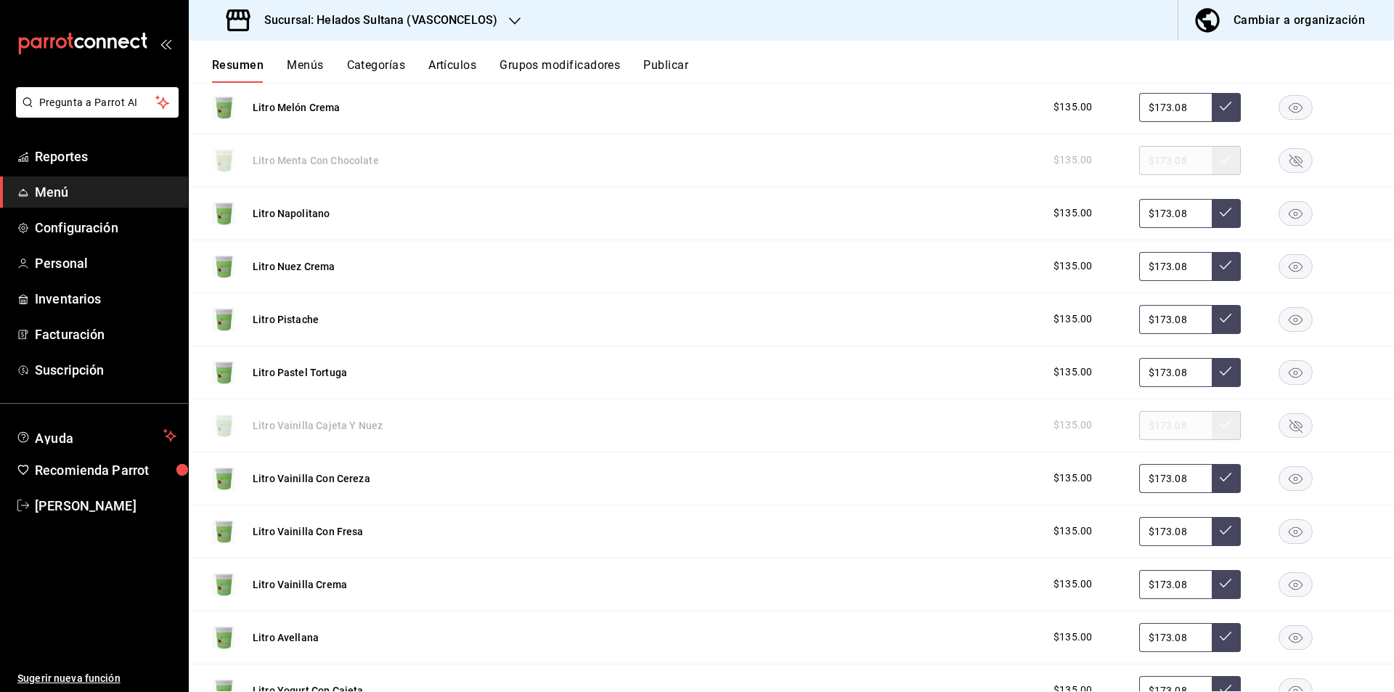
click at [1276, 407] on div "Litro Vainilla Cajeta Y Nuez $135.00 $173.08" at bounding box center [791, 425] width 1205 height 53
click at [1280, 417] on rect "button" at bounding box center [1295, 425] width 33 height 24
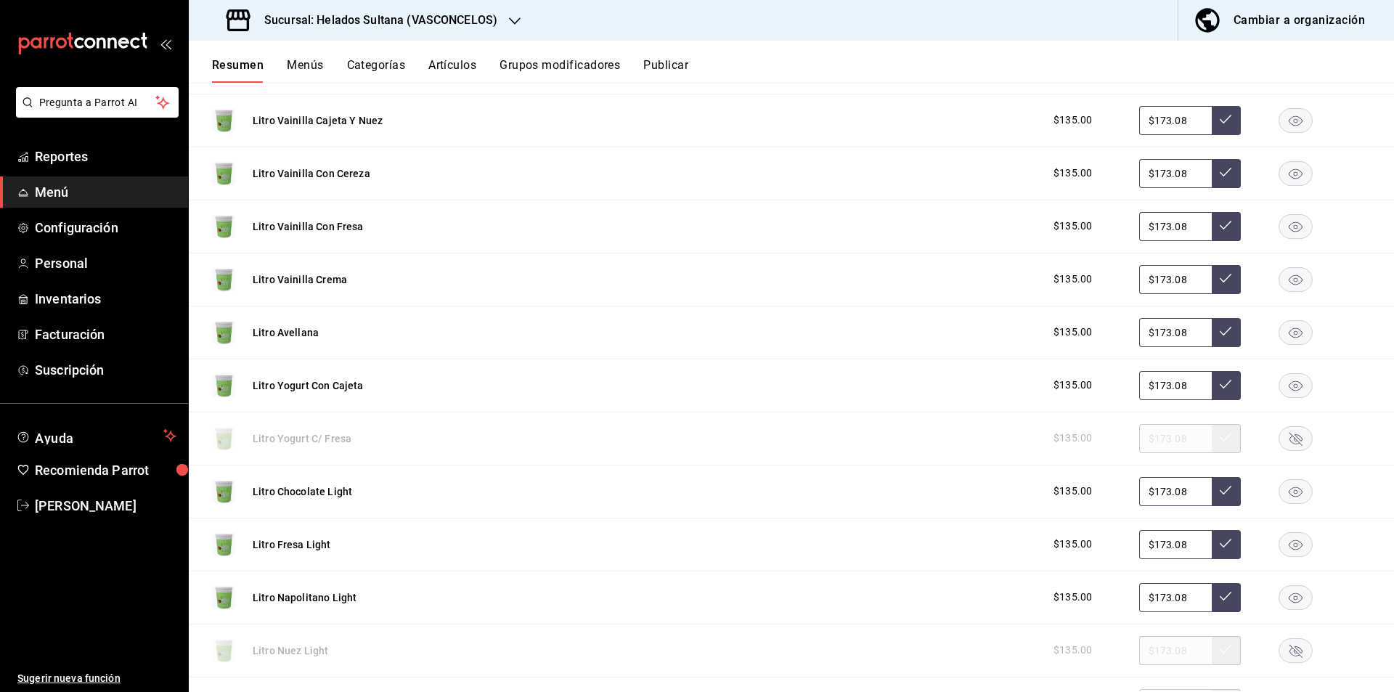
scroll to position [2035, 0]
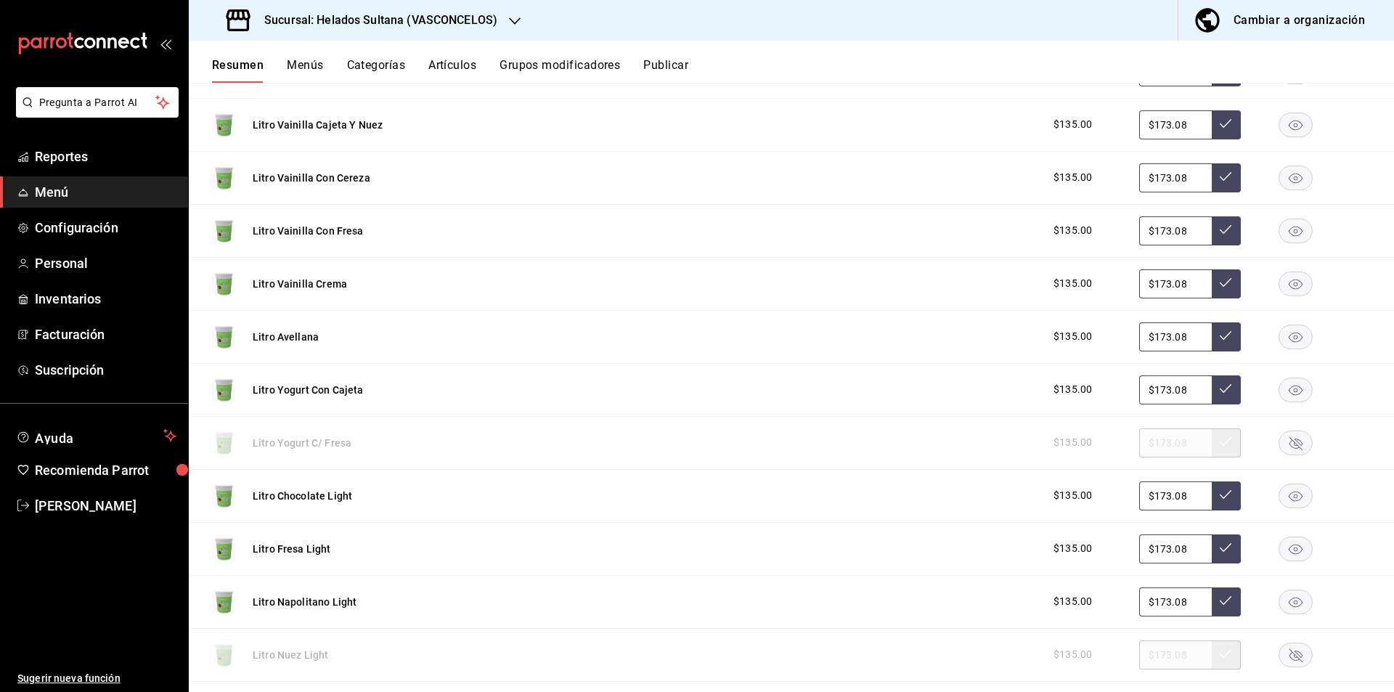
click at [1279, 387] on rect "button" at bounding box center [1295, 390] width 33 height 24
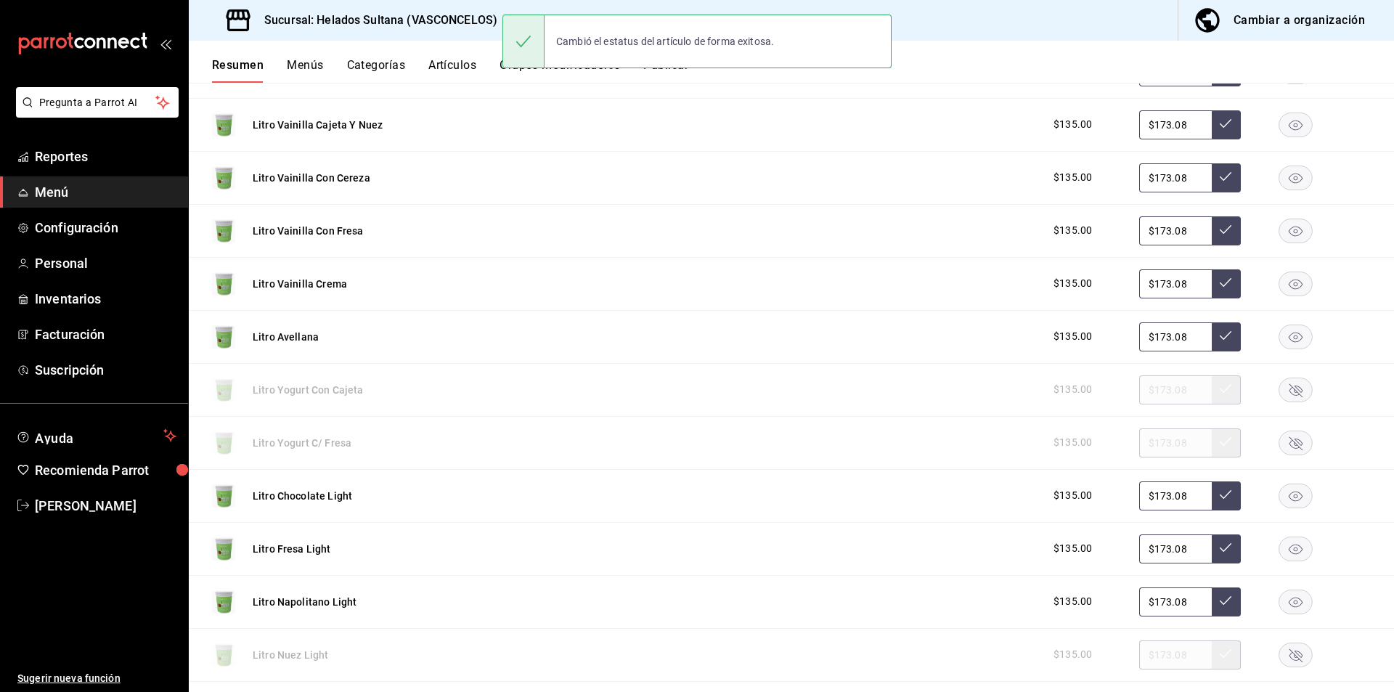
click at [685, 76] on button "Publicar" at bounding box center [665, 70] width 45 height 25
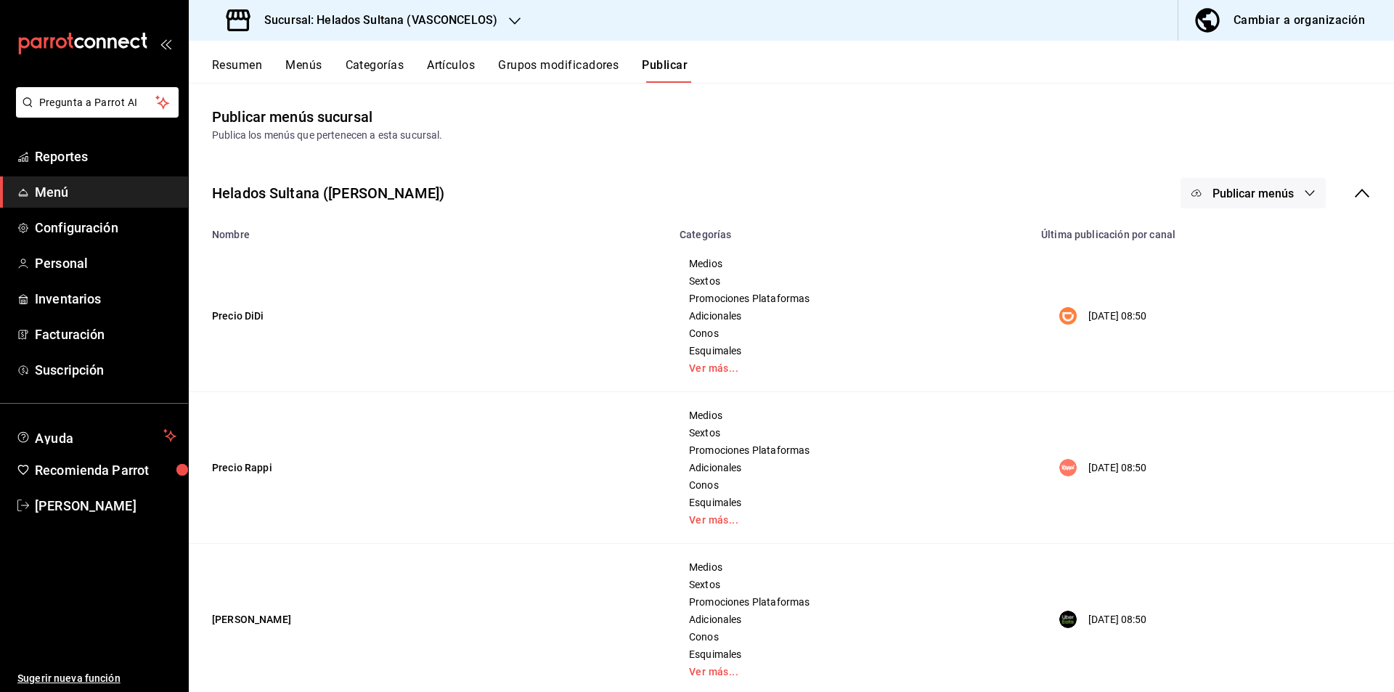
click at [1212, 192] on span "Publicar menús" at bounding box center [1252, 194] width 81 height 14
click at [1205, 237] on img at bounding box center [1199, 240] width 23 height 23
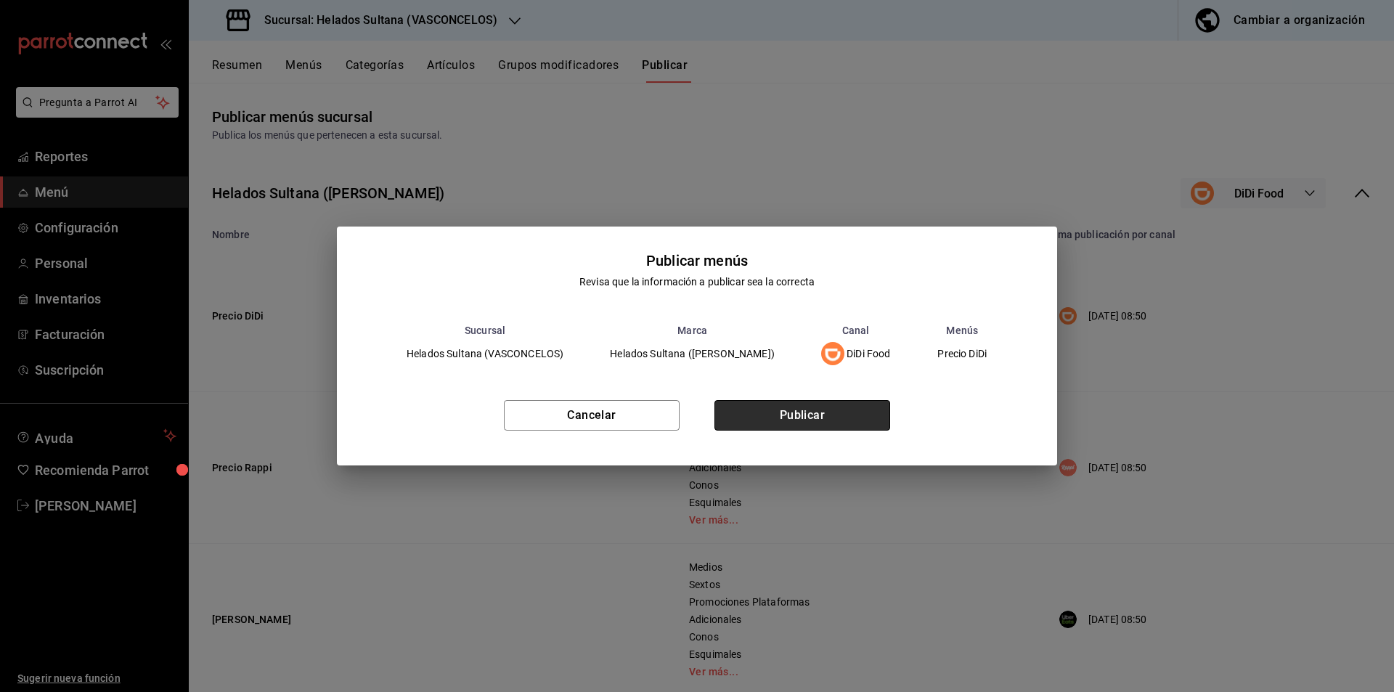
click at [837, 420] on button "Publicar" at bounding box center [802, 415] width 176 height 30
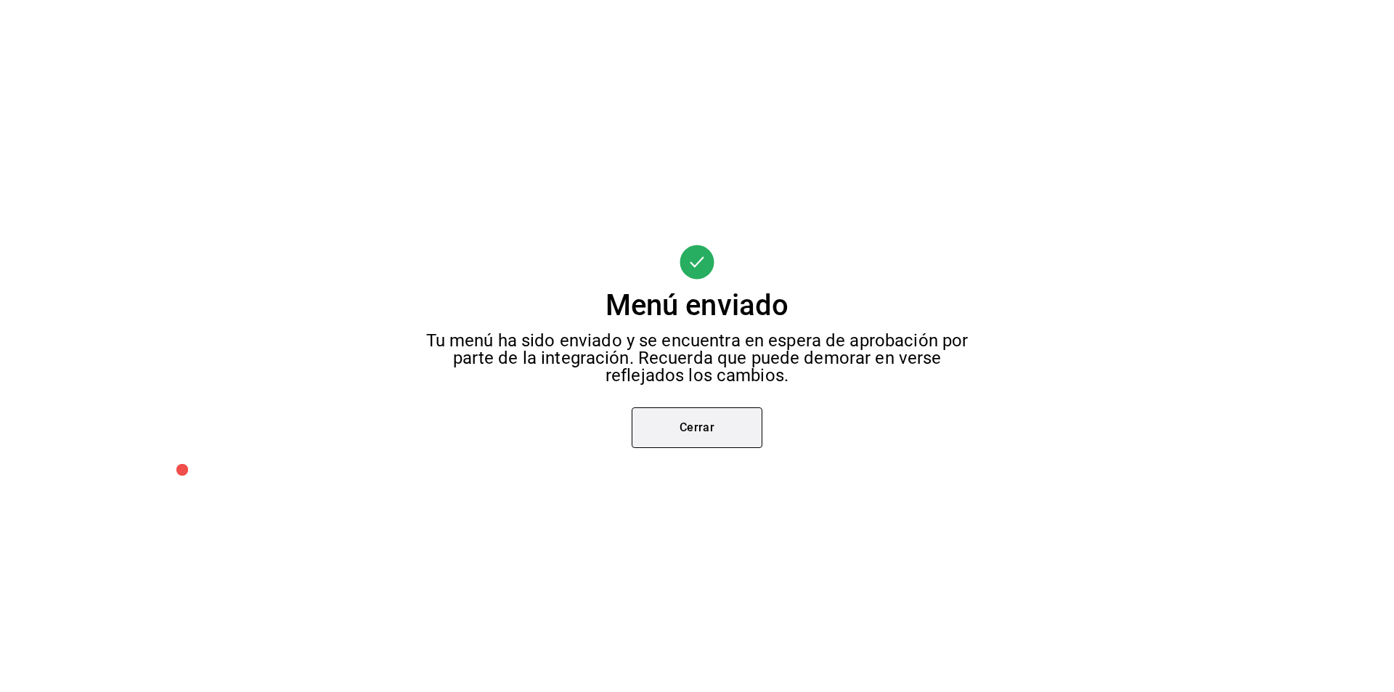
click at [756, 425] on button "Cerrar" at bounding box center [697, 427] width 131 height 41
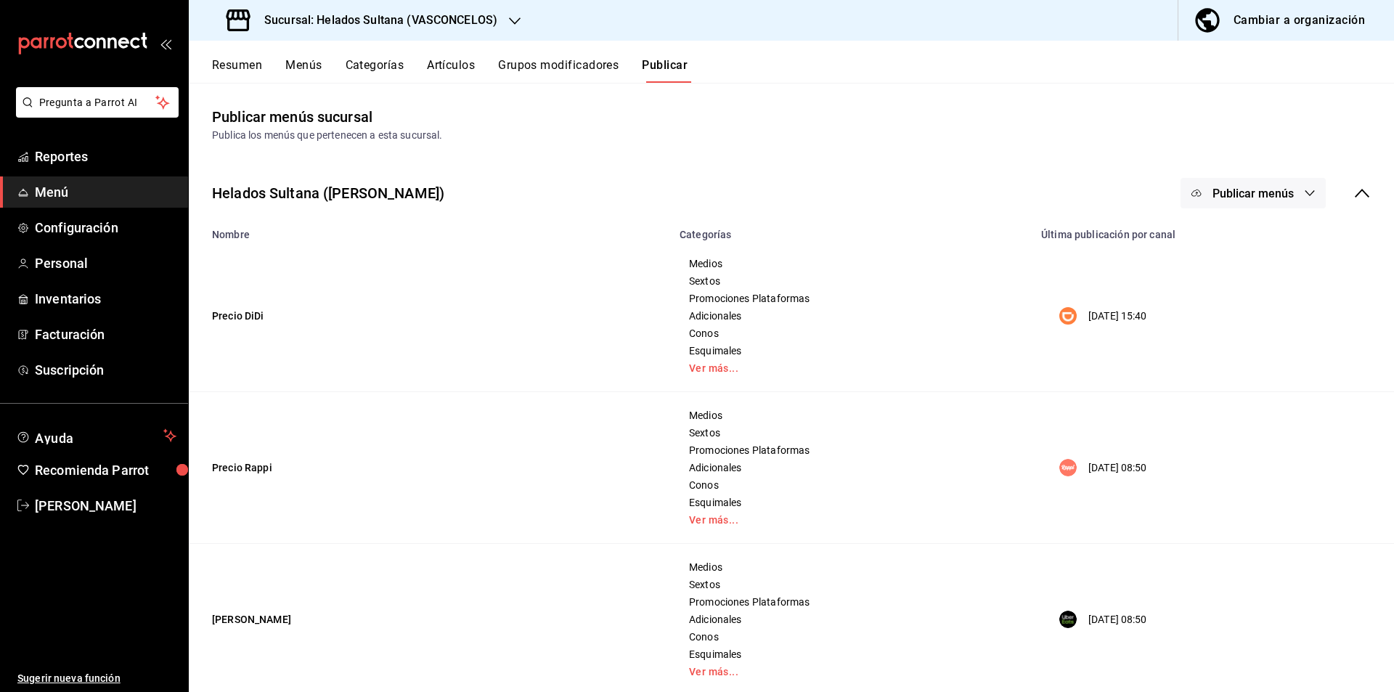
click at [1273, 187] on span "Publicar menús" at bounding box center [1252, 194] width 81 height 14
click at [1194, 296] on li "Rappi" at bounding box center [1243, 281] width 134 height 41
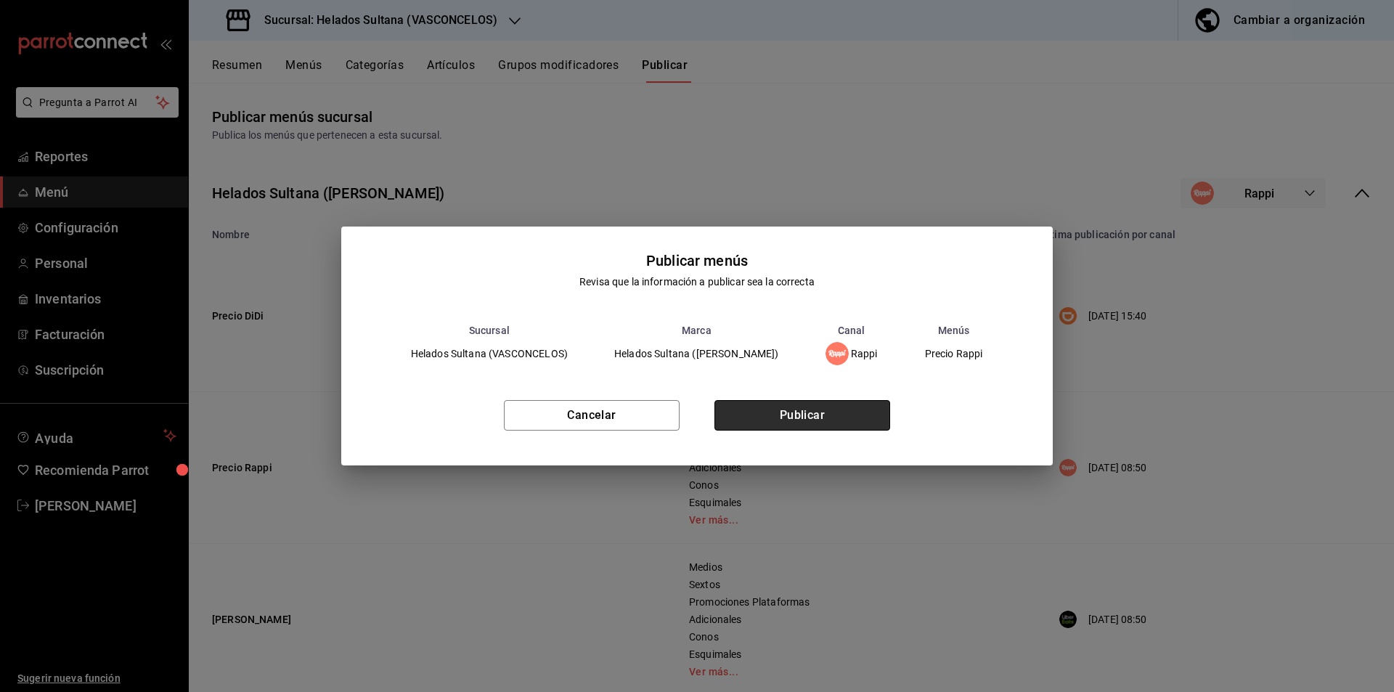
click at [775, 423] on button "Publicar" at bounding box center [802, 415] width 176 height 30
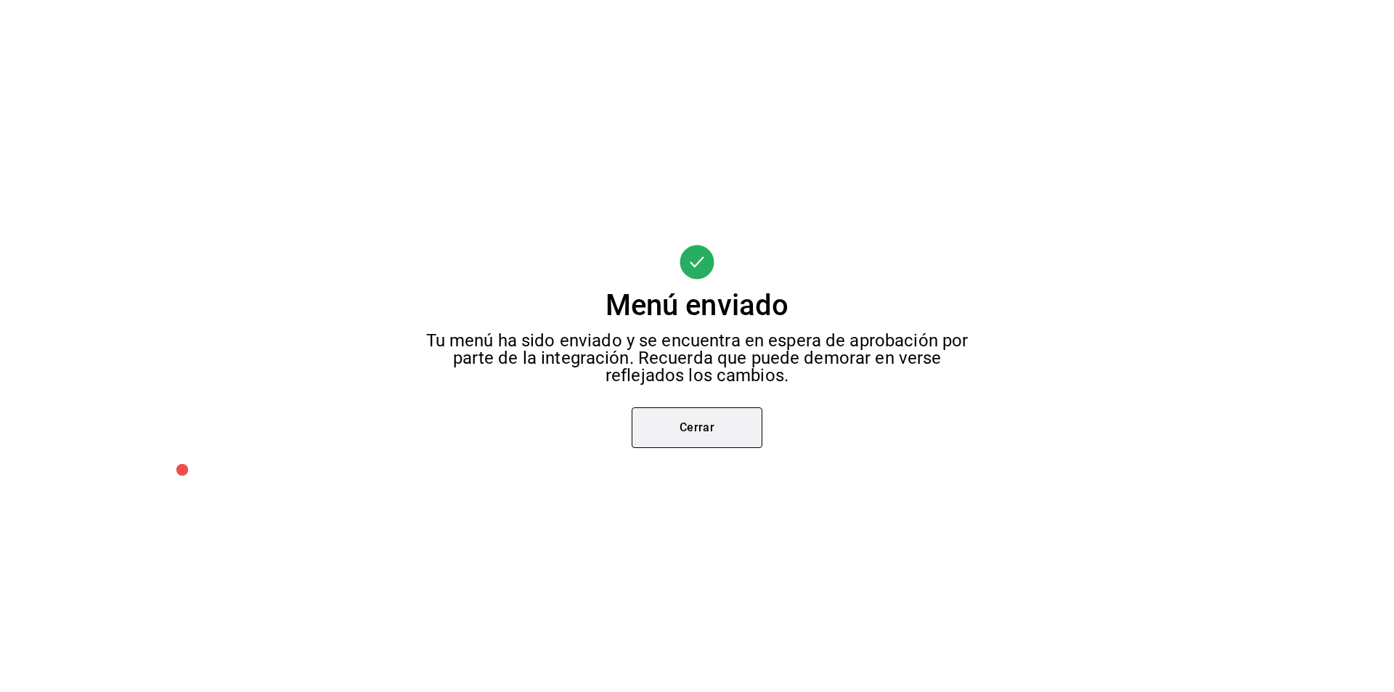
click at [750, 425] on button "Cerrar" at bounding box center [697, 427] width 131 height 41
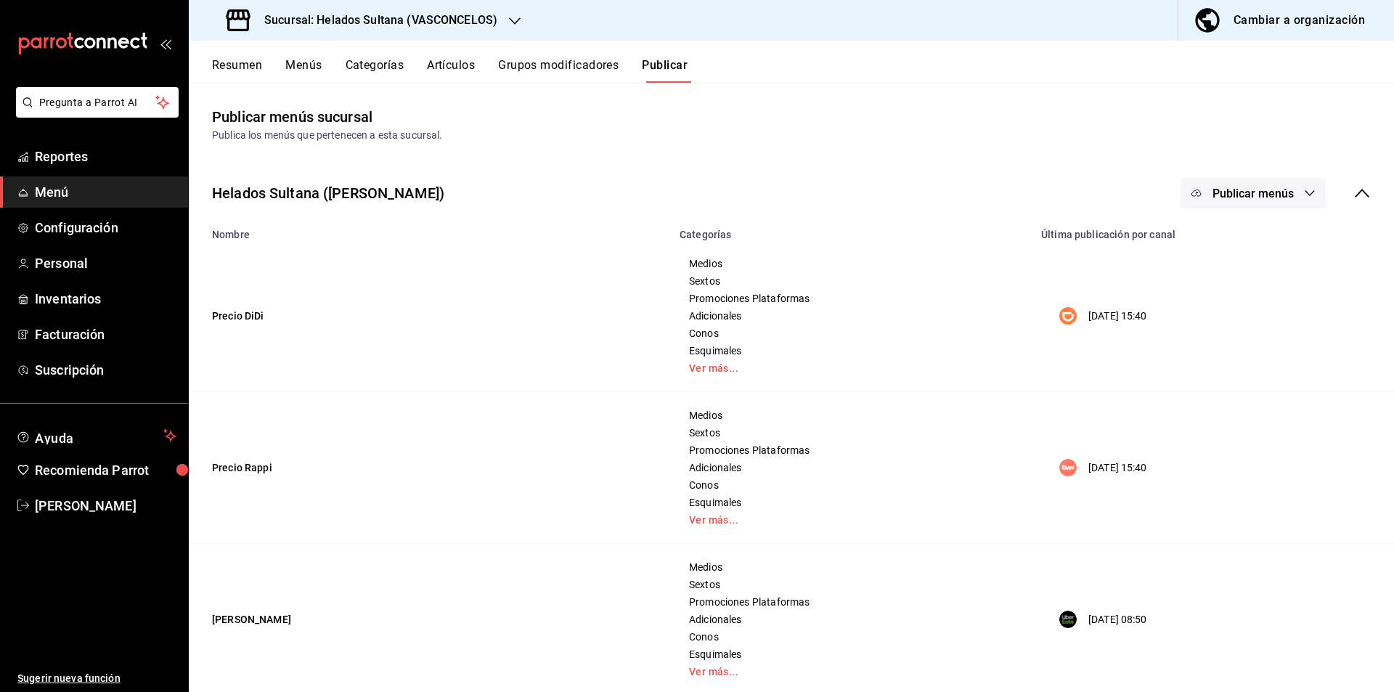
click at [1232, 191] on span "Publicar menús" at bounding box center [1252, 194] width 81 height 14
click at [1216, 331] on div at bounding box center [1208, 321] width 41 height 23
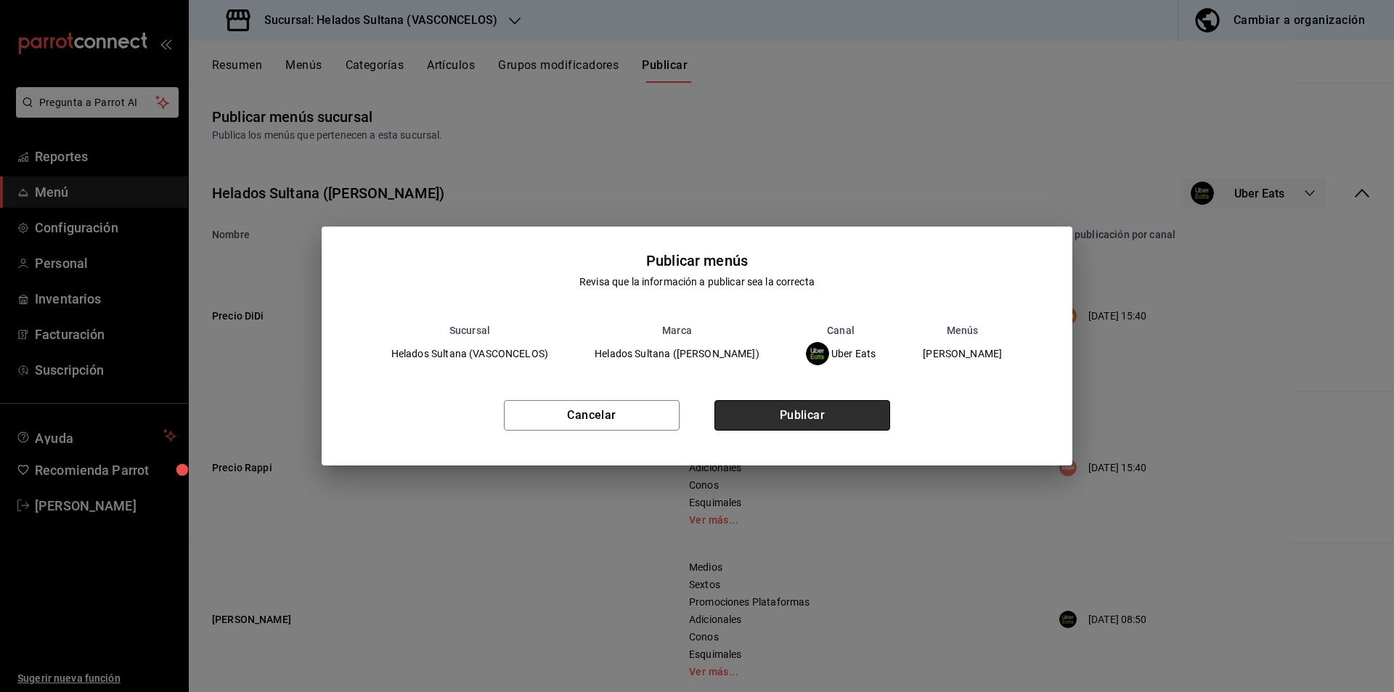
click at [823, 410] on button "Publicar" at bounding box center [802, 415] width 176 height 30
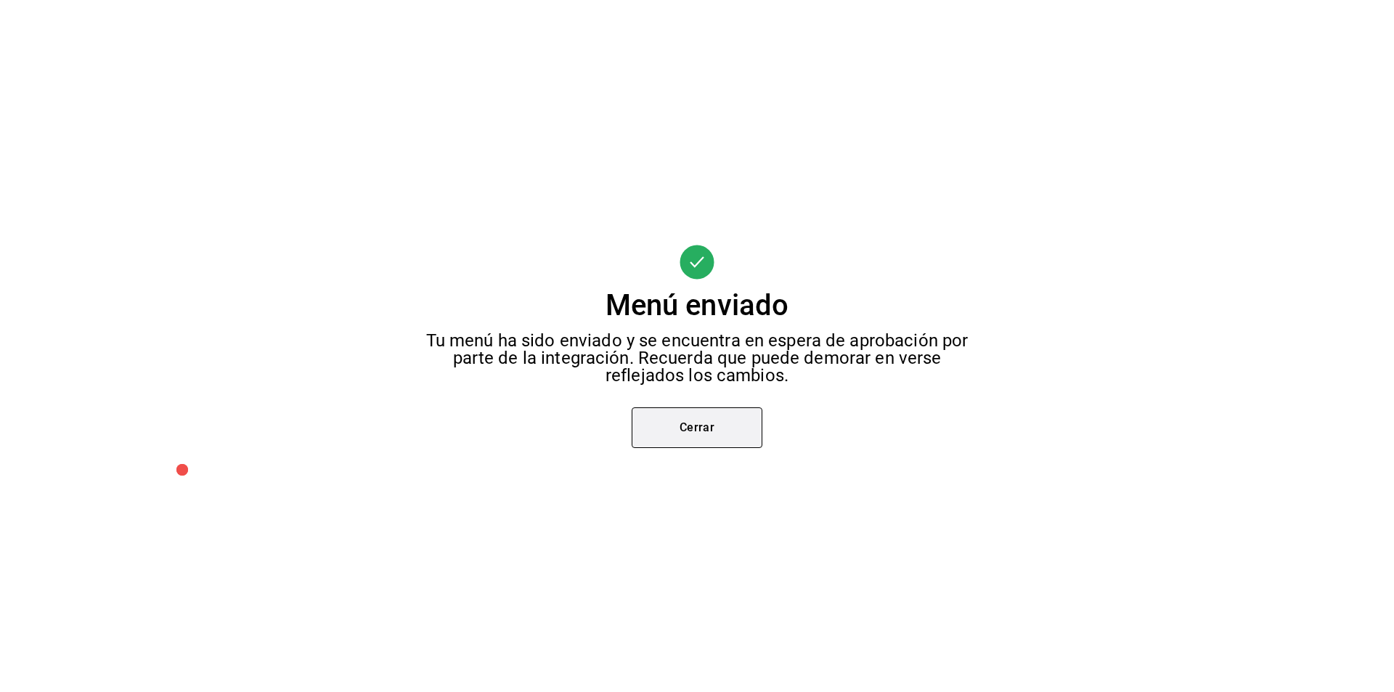
click at [731, 436] on button "Cerrar" at bounding box center [697, 427] width 131 height 41
